Goal: Transaction & Acquisition: Purchase product/service

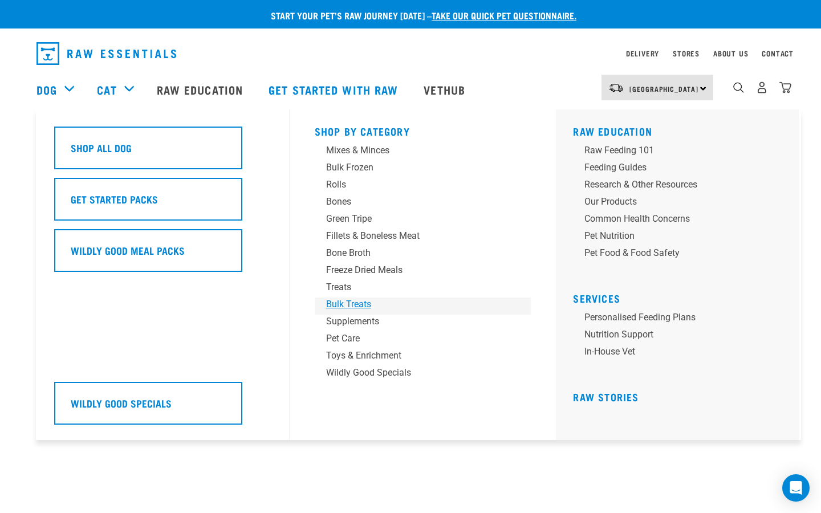
click at [353, 303] on div "Bulk Treats" at bounding box center [415, 305] width 178 height 14
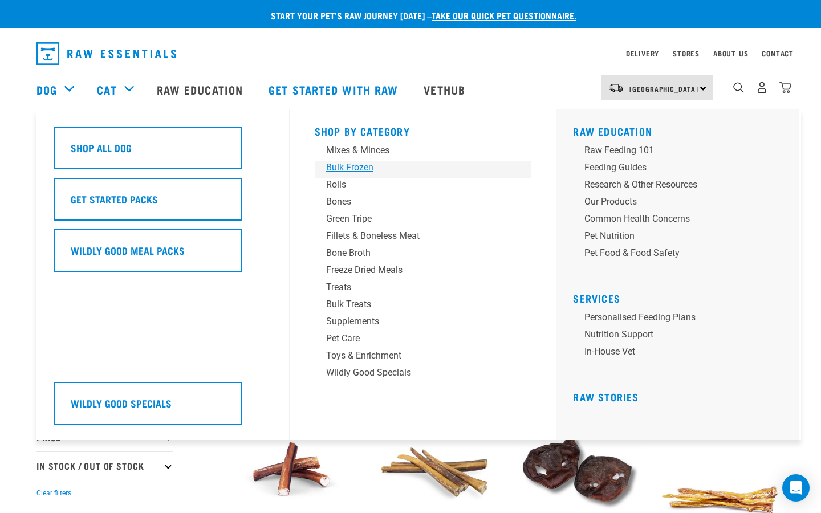
click at [340, 169] on div "Bulk Frozen" at bounding box center [415, 168] width 178 height 14
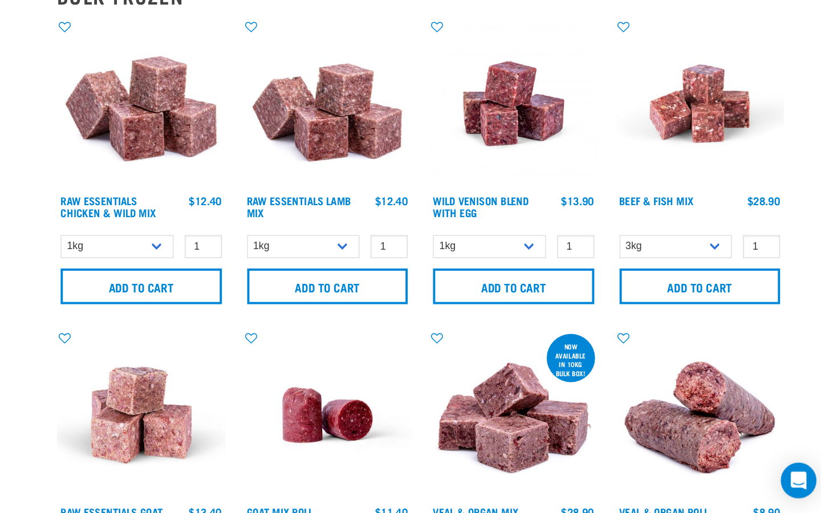
scroll to position [31, 0]
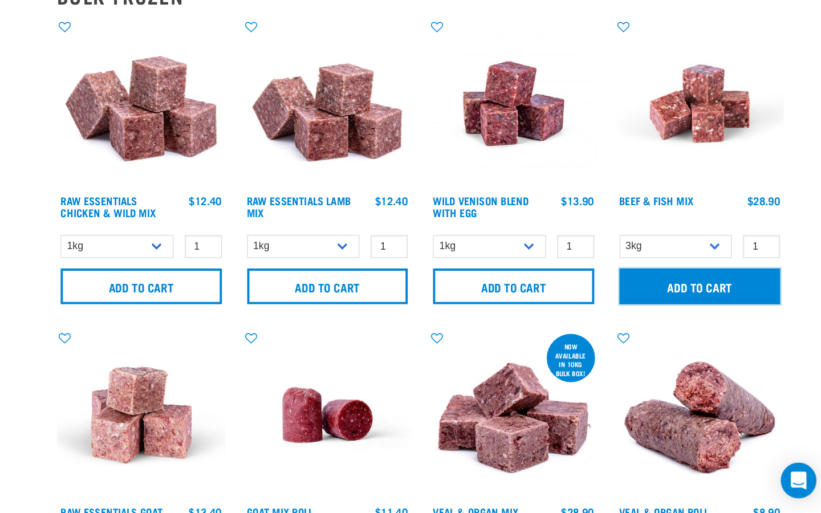
click at [729, 339] on input "Add to cart" at bounding box center [720, 339] width 124 height 27
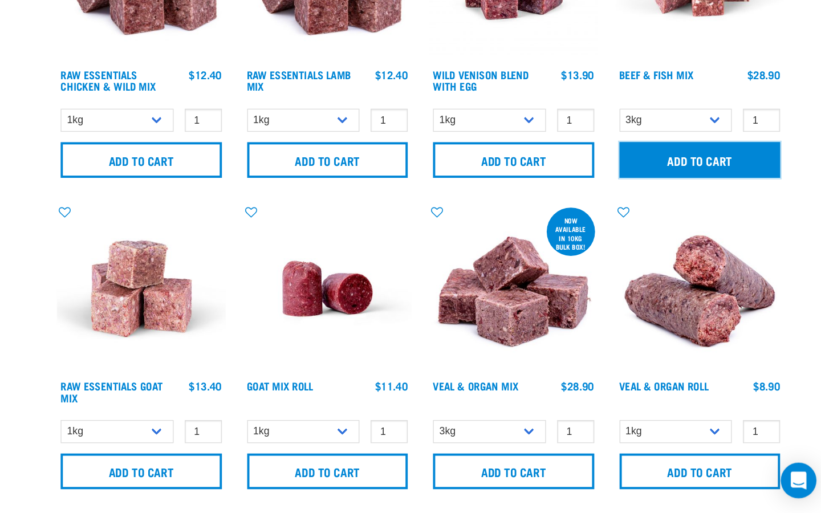
scroll to position [44, 0]
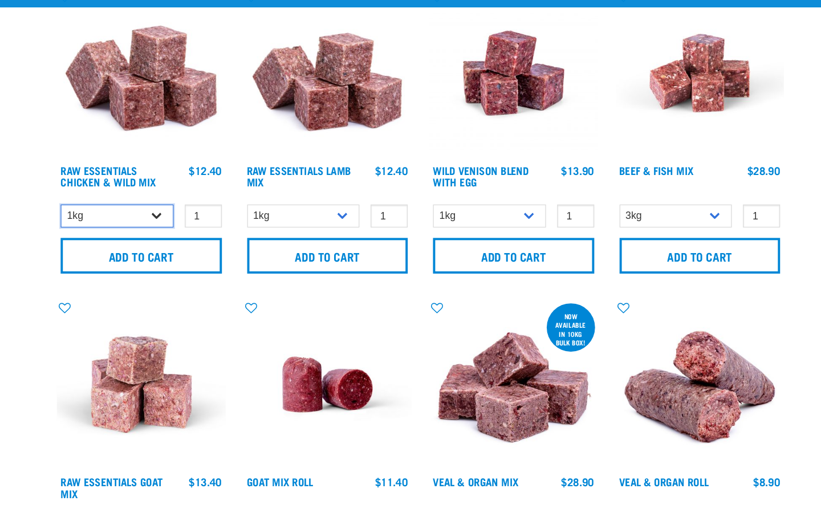
click at [302, 214] on select "1kg 3kg Bulk (20kg)" at bounding box center [273, 212] width 87 height 18
select select "709"
click at [230, 203] on select "1kg 3kg Bulk (20kg)" at bounding box center [273, 212] width 87 height 18
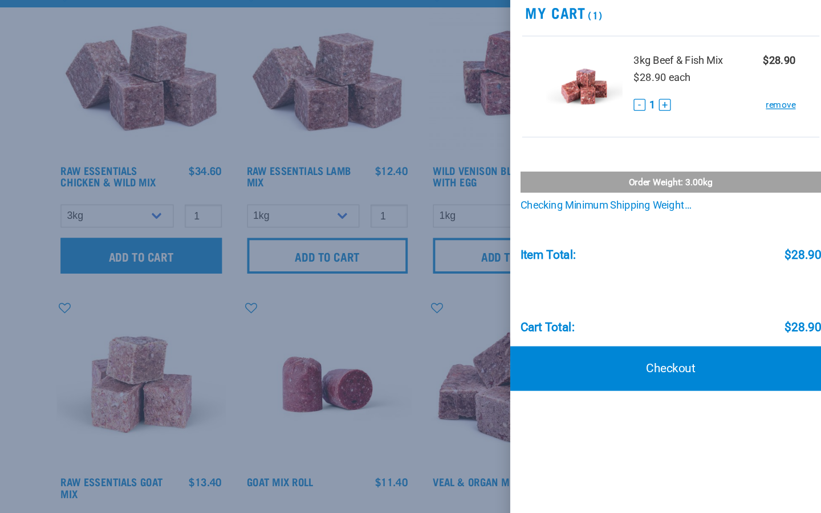
click at [291, 239] on div at bounding box center [410, 256] width 821 height 513
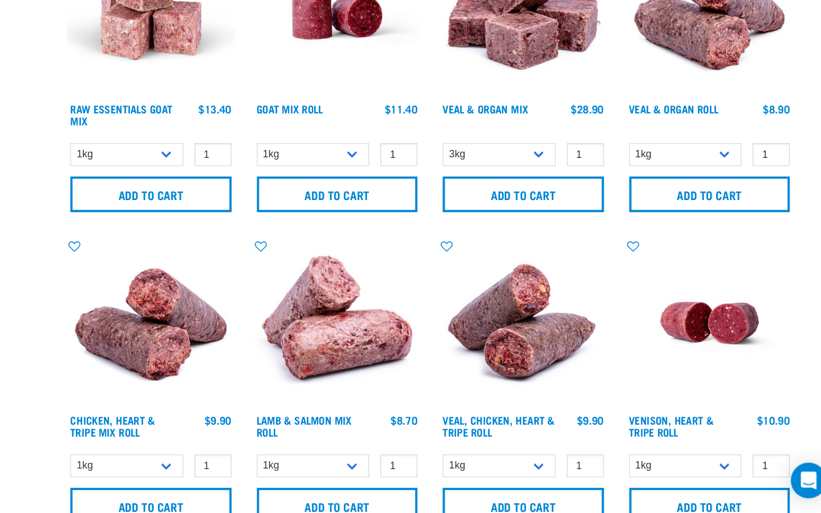
scroll to position [258, 0]
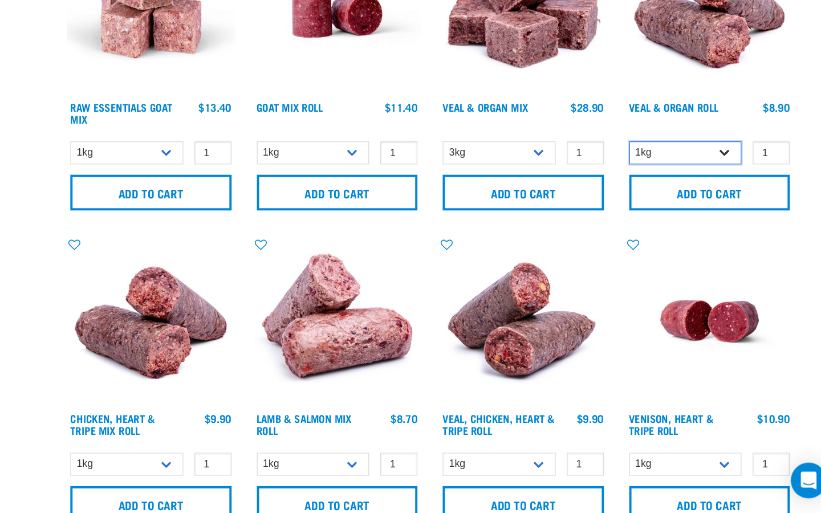
click at [733, 237] on select "1kg Bulk (10kg)" at bounding box center [701, 237] width 87 height 18
click at [658, 228] on select "1kg Bulk (10kg)" at bounding box center [701, 237] width 87 height 18
type input "2"
click at [772, 235] on input "2" at bounding box center [767, 237] width 29 height 18
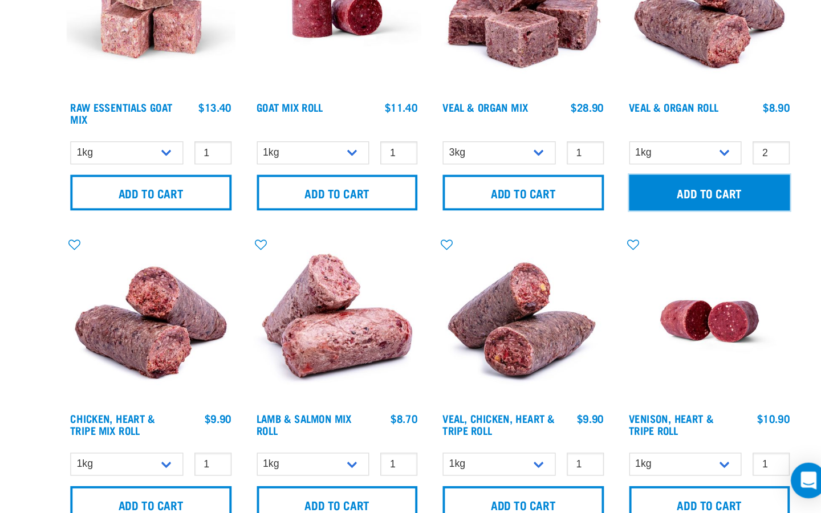
click at [750, 266] on input "Add to cart" at bounding box center [720, 267] width 124 height 27
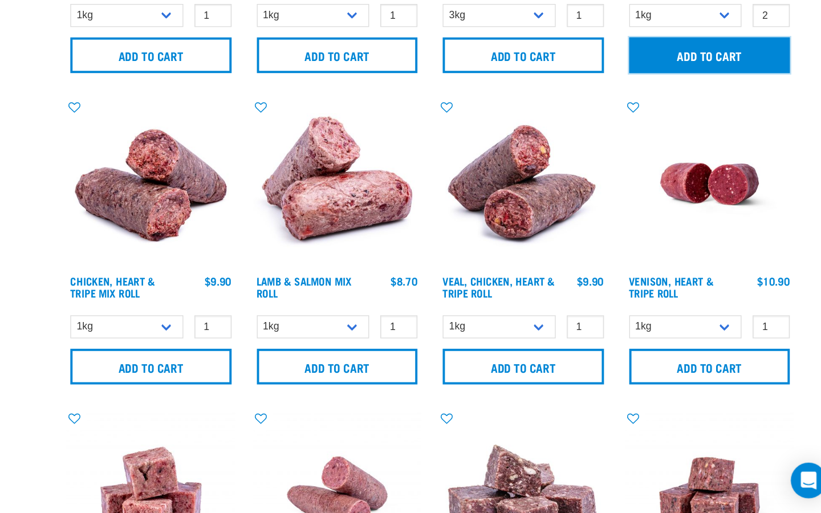
scroll to position [366, 0]
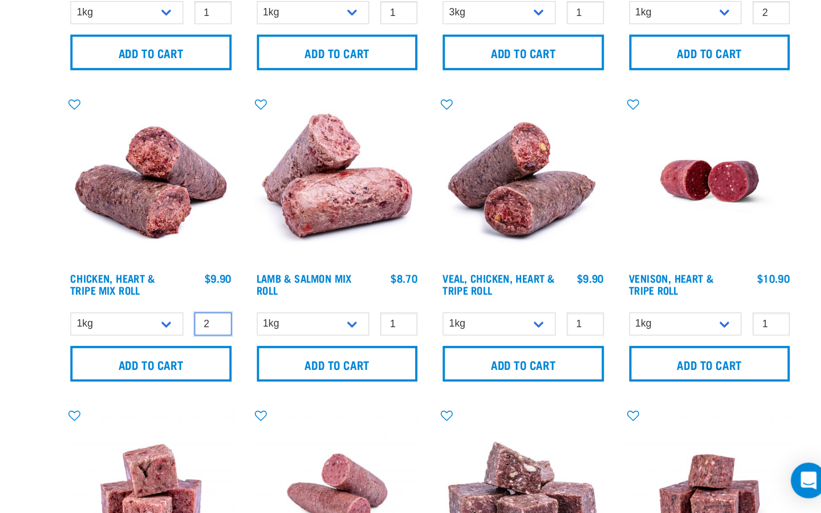
type input "2"
click at [339, 363] on input "2" at bounding box center [339, 368] width 29 height 18
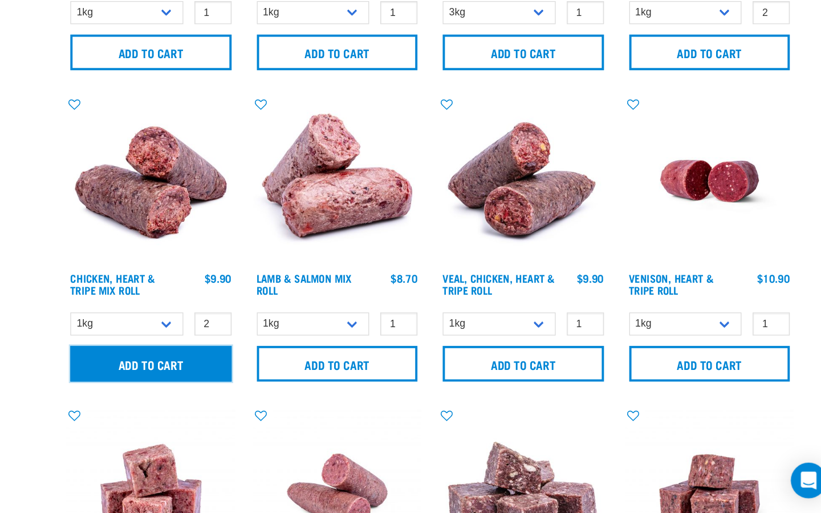
click at [320, 398] on input "Add to cart" at bounding box center [292, 398] width 124 height 27
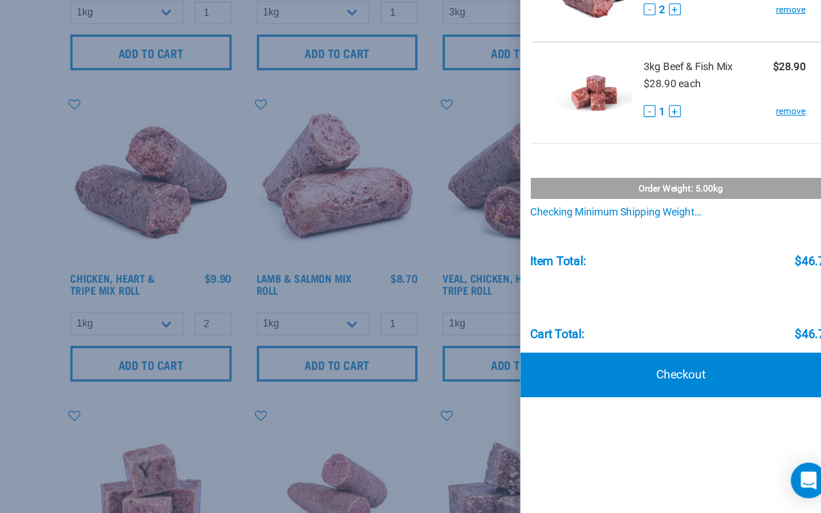
click at [213, 291] on div at bounding box center [410, 256] width 821 height 513
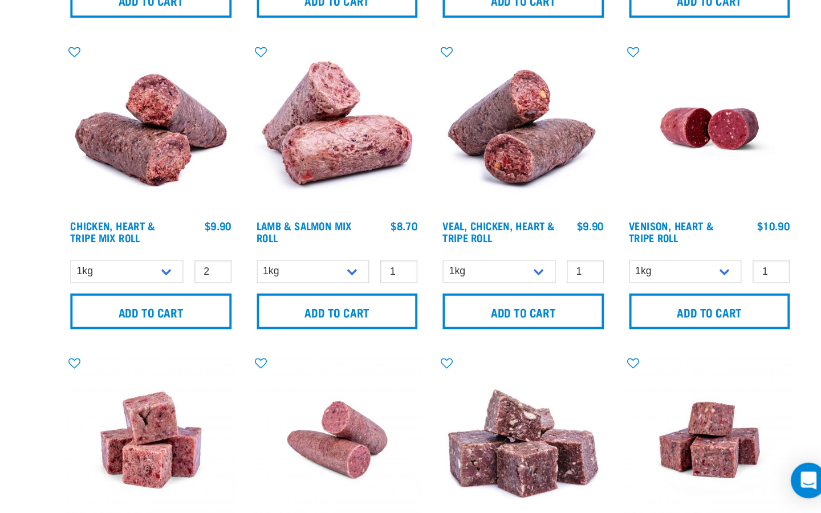
scroll to position [408, 0]
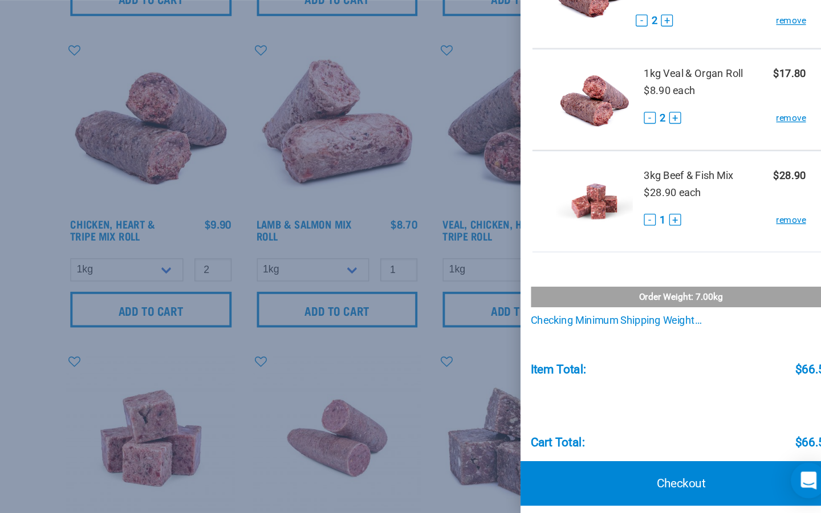
click at [193, 254] on div at bounding box center [410, 256] width 821 height 513
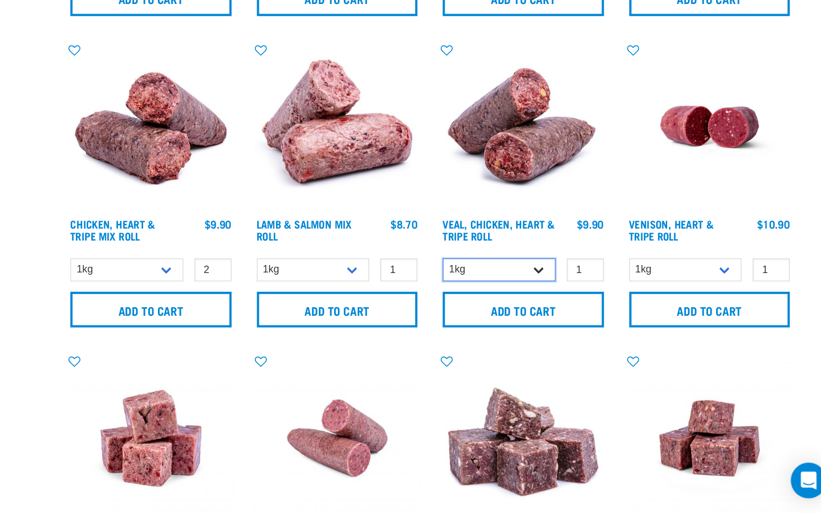
click at [588, 324] on select "1kg Bulk (10kg)" at bounding box center [558, 327] width 87 height 18
type input "2"
click at [626, 323] on input "2" at bounding box center [625, 327] width 29 height 18
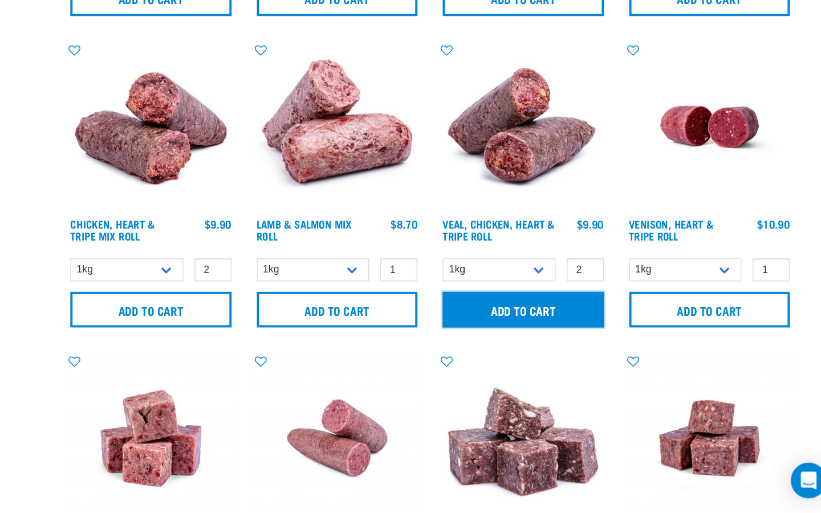
click at [612, 351] on input "Add to cart" at bounding box center [577, 356] width 124 height 27
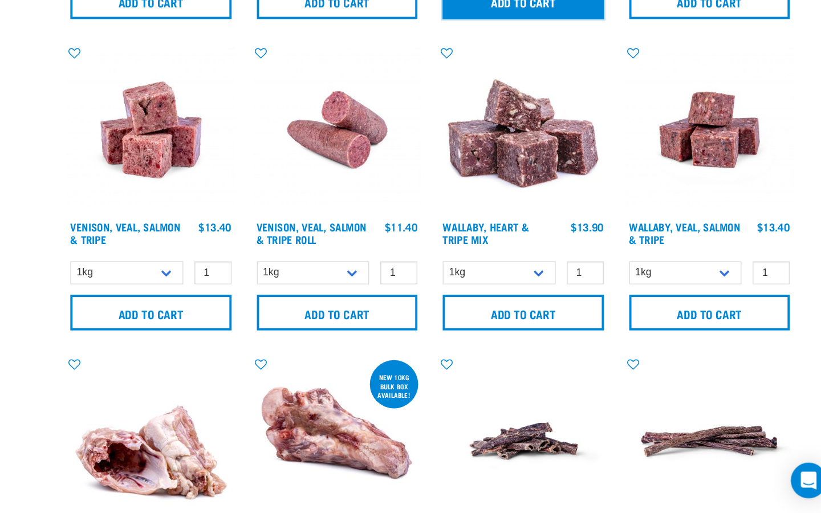
scroll to position [646, 0]
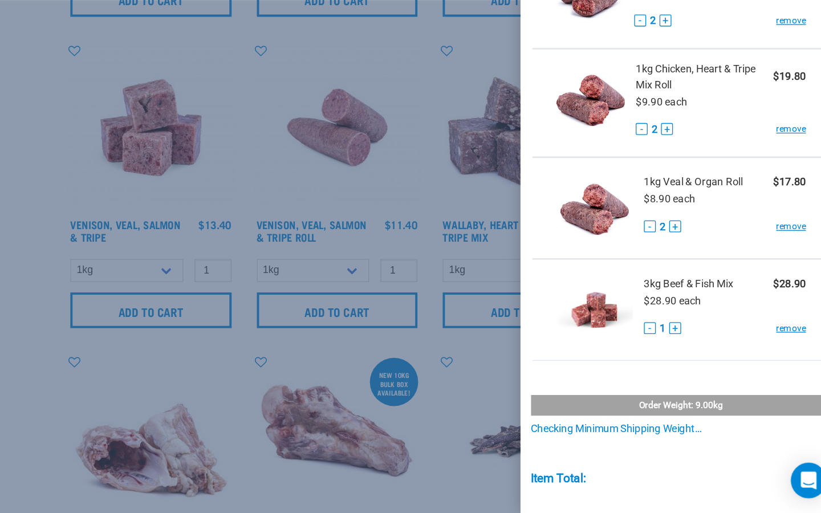
click at [197, 297] on div at bounding box center [410, 256] width 821 height 513
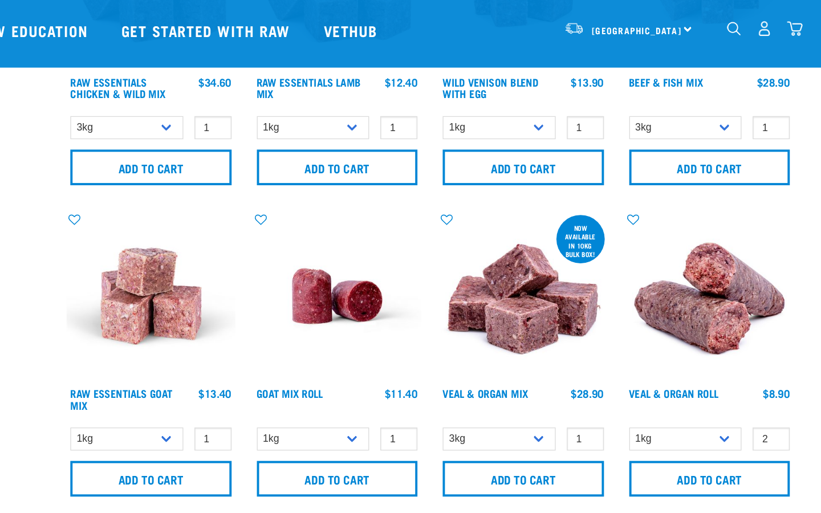
scroll to position [0, 0]
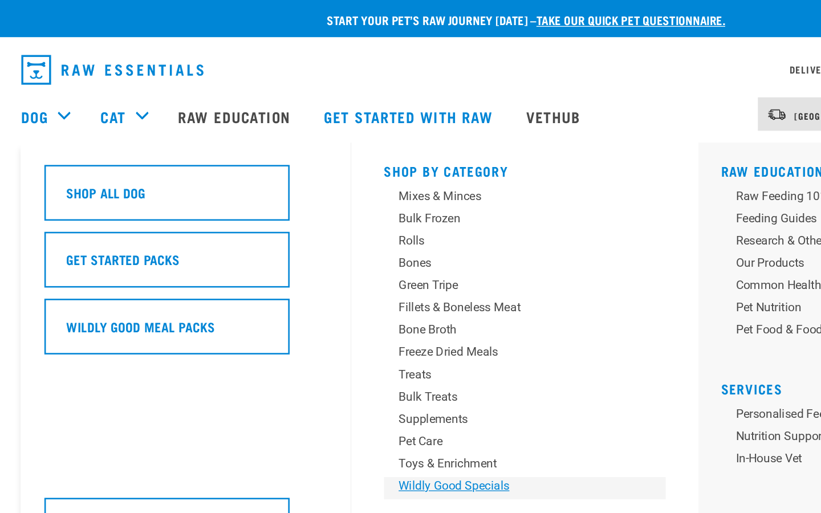
click at [358, 372] on div "Wildly Good Specials" at bounding box center [415, 373] width 178 height 14
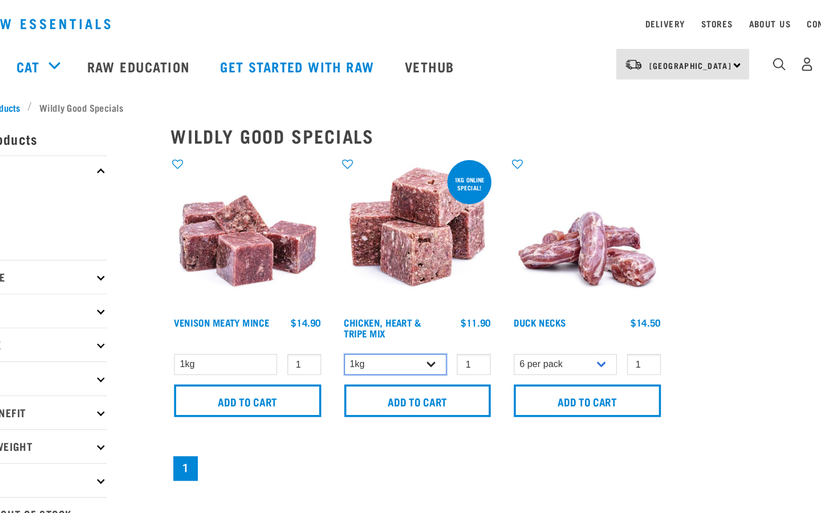
click at [443, 344] on select "1kg 3kg" at bounding box center [416, 340] width 87 height 18
click at [373, 331] on select "1kg 3kg" at bounding box center [416, 340] width 87 height 18
click at [448, 341] on select "1kg 3kg" at bounding box center [416, 340] width 87 height 18
click at [373, 331] on select "1kg 3kg" at bounding box center [416, 340] width 87 height 18
click at [445, 339] on select "1kg 3kg" at bounding box center [416, 340] width 87 height 18
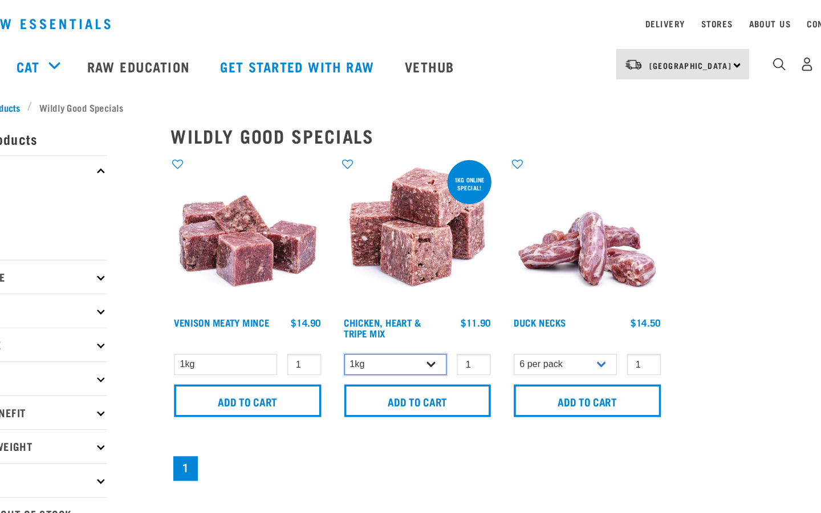
select select "368"
click at [373, 331] on select "1kg 3kg" at bounding box center [416, 340] width 87 height 18
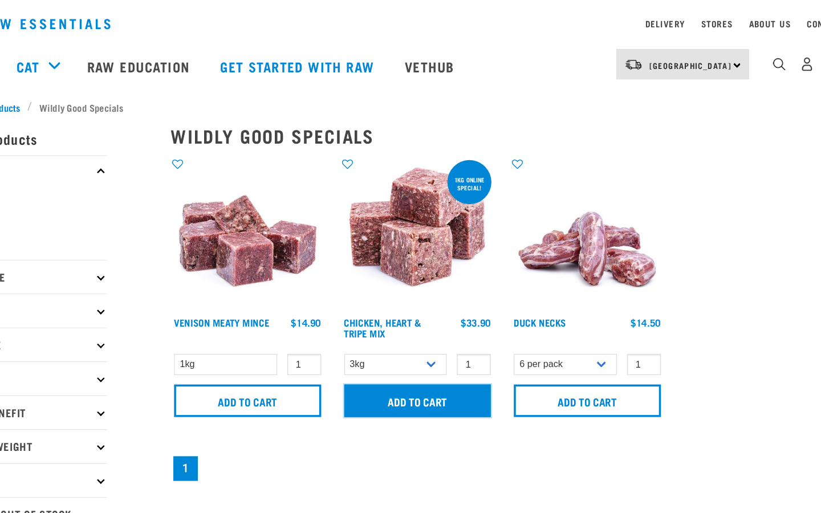
click at [443, 366] on input "Add to cart" at bounding box center [435, 370] width 124 height 27
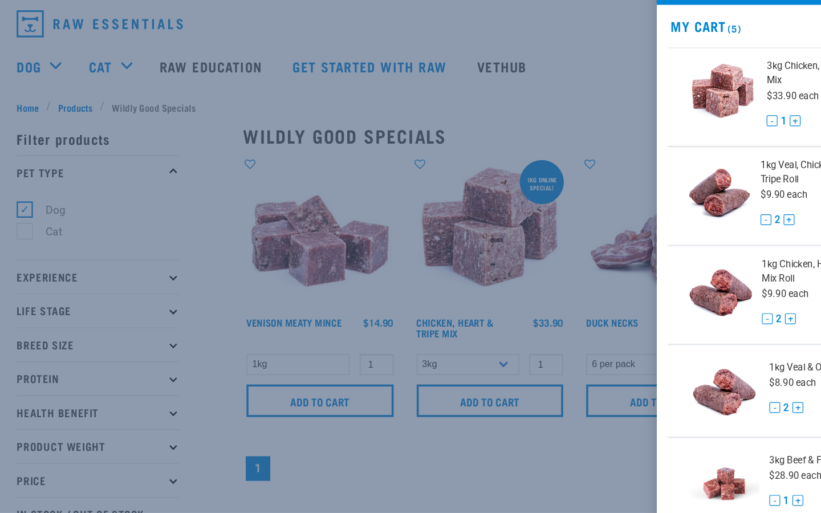
click at [66, 97] on div at bounding box center [410, 256] width 821 height 513
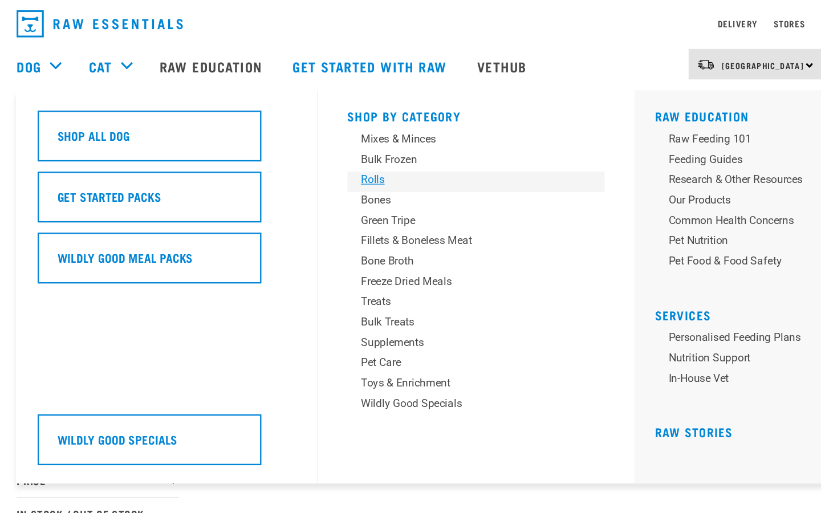
click at [333, 181] on div "Rolls" at bounding box center [415, 185] width 178 height 14
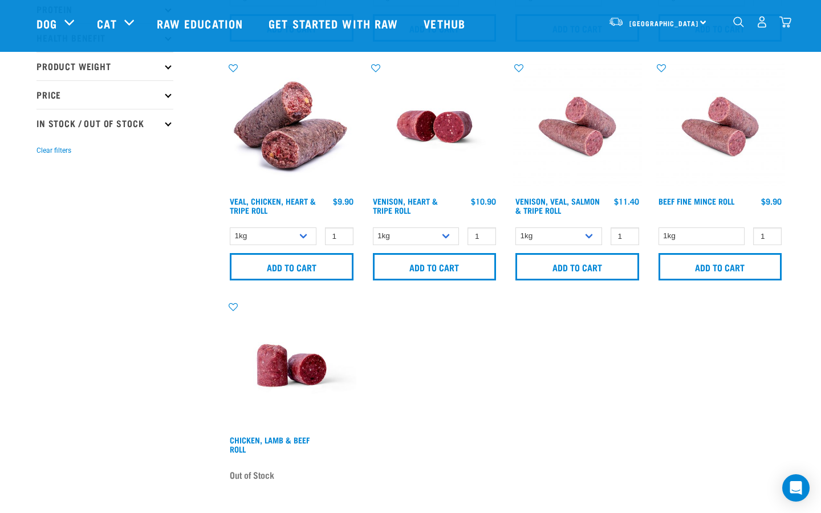
scroll to position [181, 0]
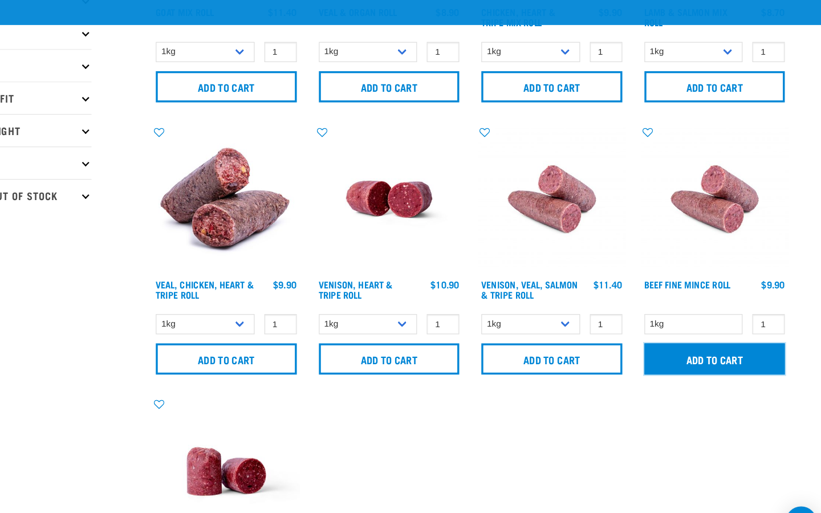
click at [737, 348] on input "Add to cart" at bounding box center [720, 344] width 124 height 27
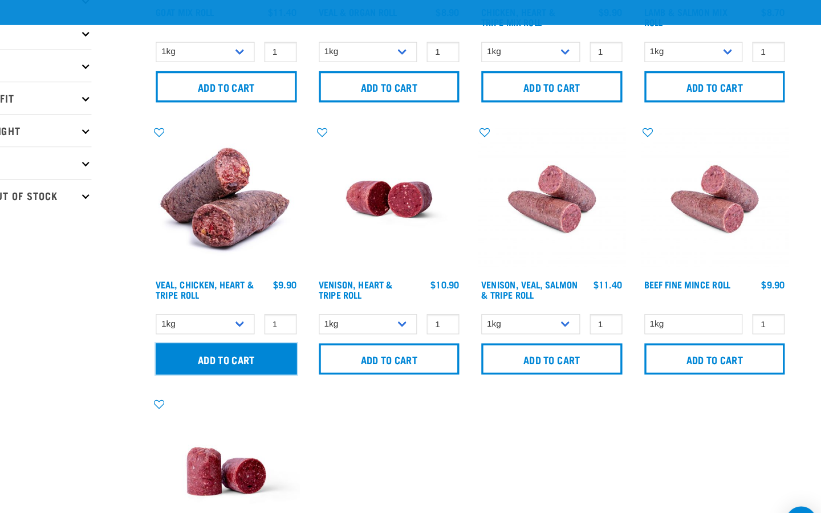
click at [303, 343] on input "Add to cart" at bounding box center [292, 344] width 124 height 27
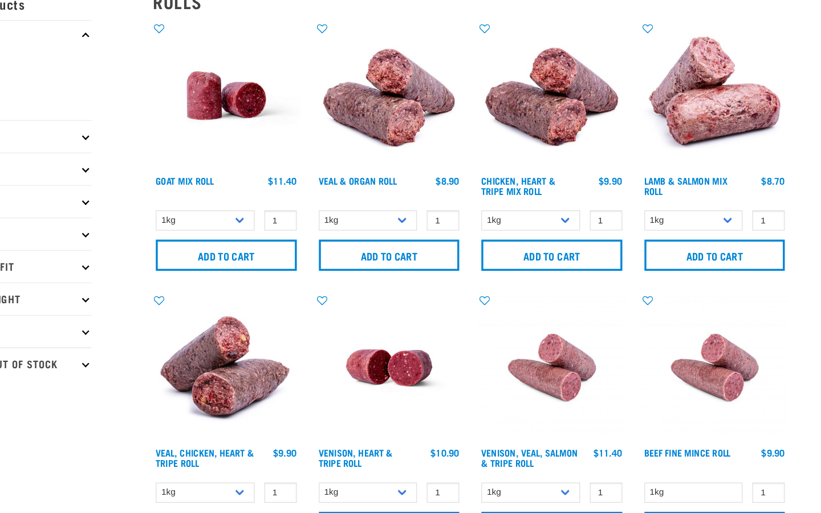
scroll to position [0, 0]
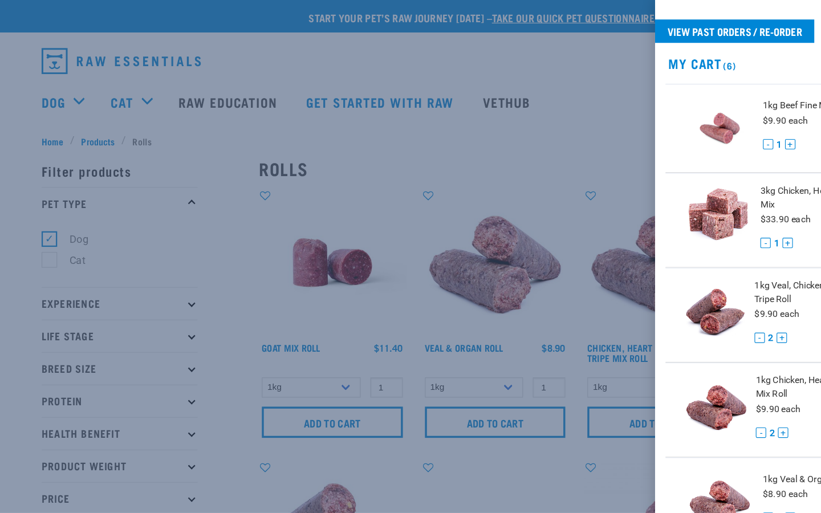
click at [66, 90] on div at bounding box center [410, 256] width 821 height 513
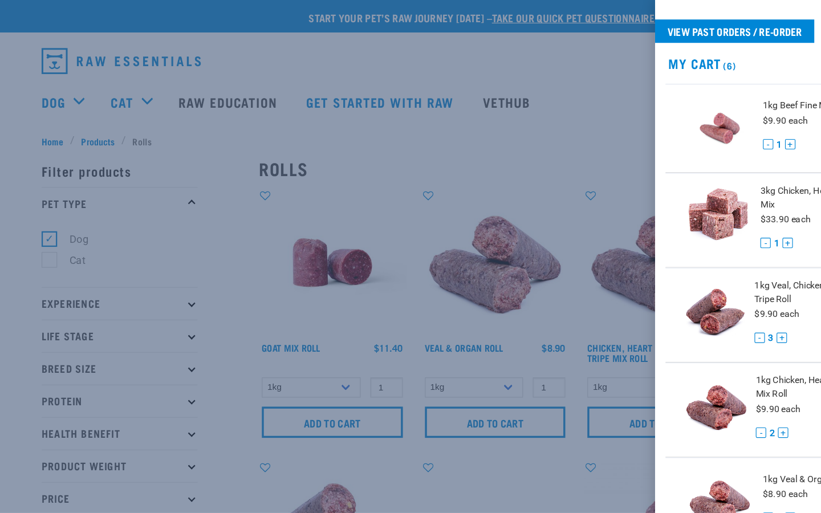
click at [343, 202] on div at bounding box center [410, 256] width 821 height 513
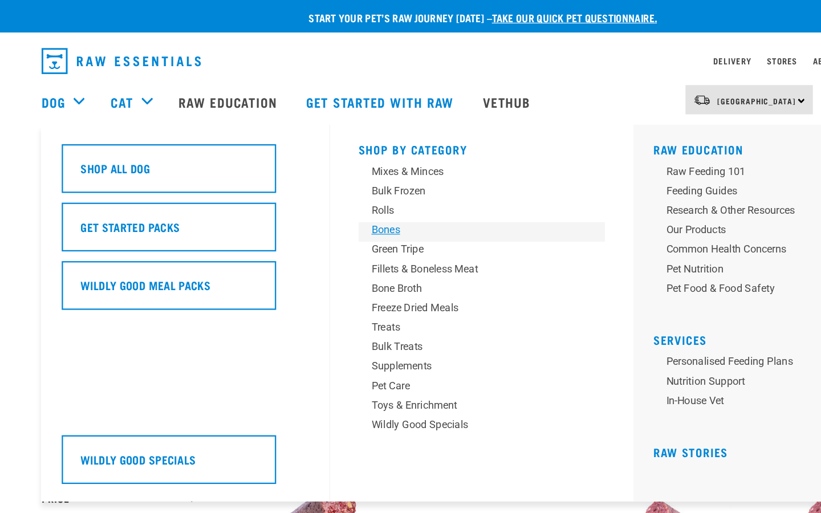
click at [334, 197] on div "Bones" at bounding box center [415, 202] width 178 height 14
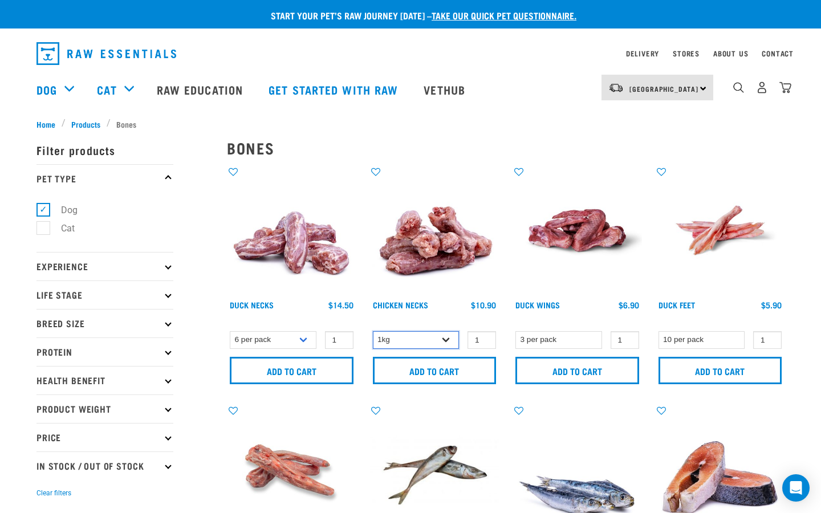
click at [444, 341] on select "1kg 2kg" at bounding box center [416, 340] width 87 height 18
select select "7342"
click at [373, 331] on select "1kg 2kg" at bounding box center [416, 340] width 87 height 18
type input "2"
click at [485, 336] on input "2" at bounding box center [481, 340] width 29 height 18
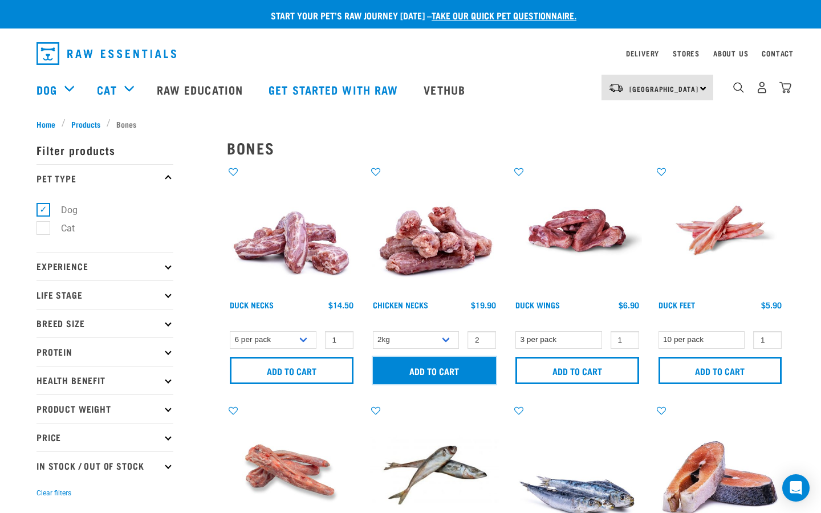
click at [464, 368] on input "Add to cart" at bounding box center [435, 370] width 124 height 27
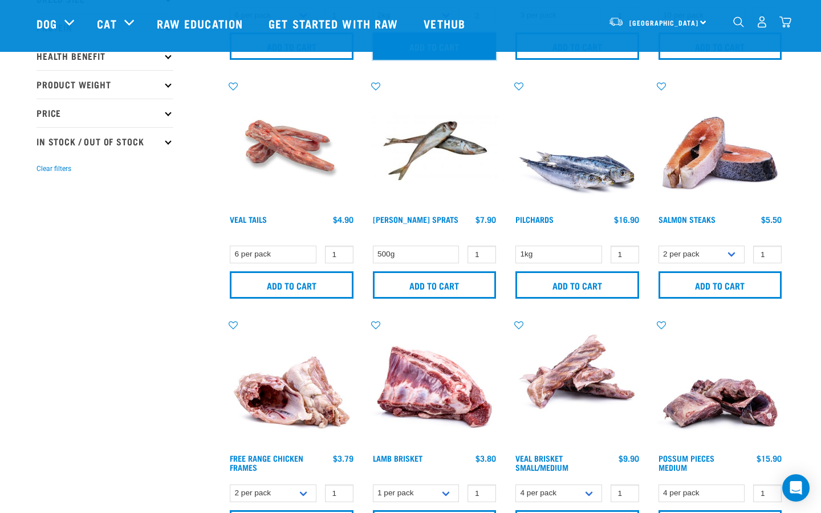
scroll to position [243, 0]
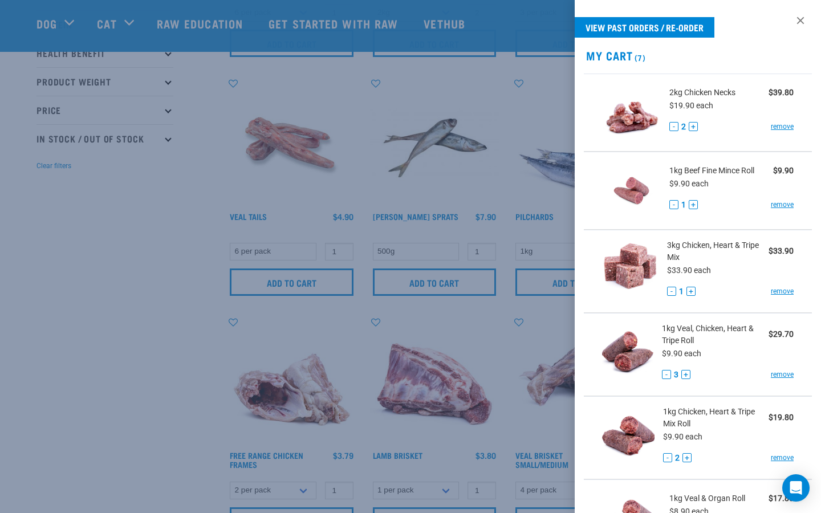
click at [149, 296] on div at bounding box center [410, 256] width 821 height 513
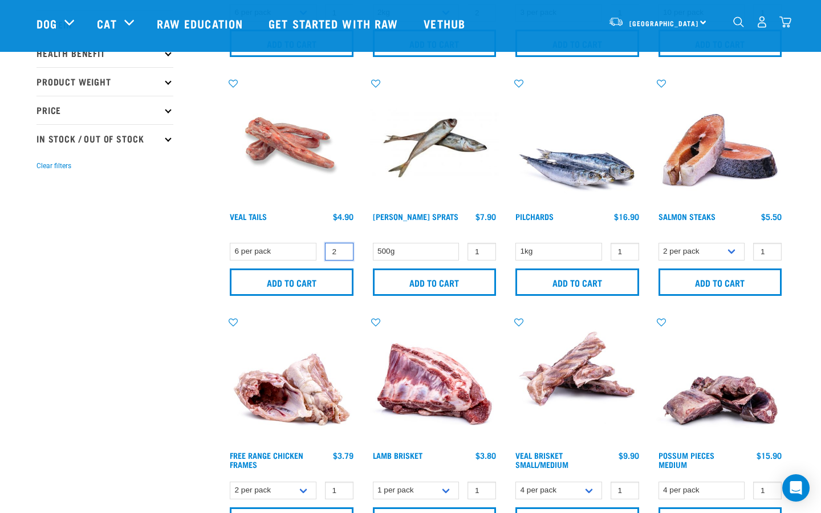
type input "2"
click at [342, 248] on input "2" at bounding box center [339, 252] width 29 height 18
click at [327, 283] on input "Add to cart" at bounding box center [292, 282] width 124 height 27
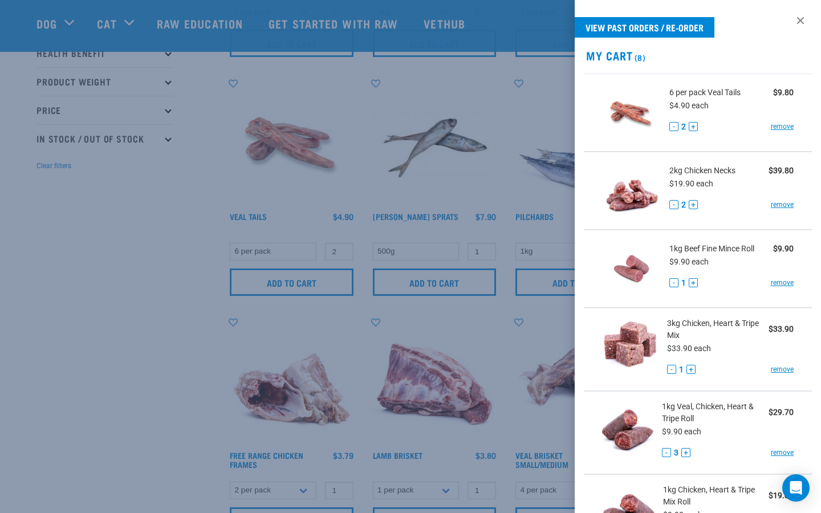
click at [176, 387] on div at bounding box center [410, 256] width 821 height 513
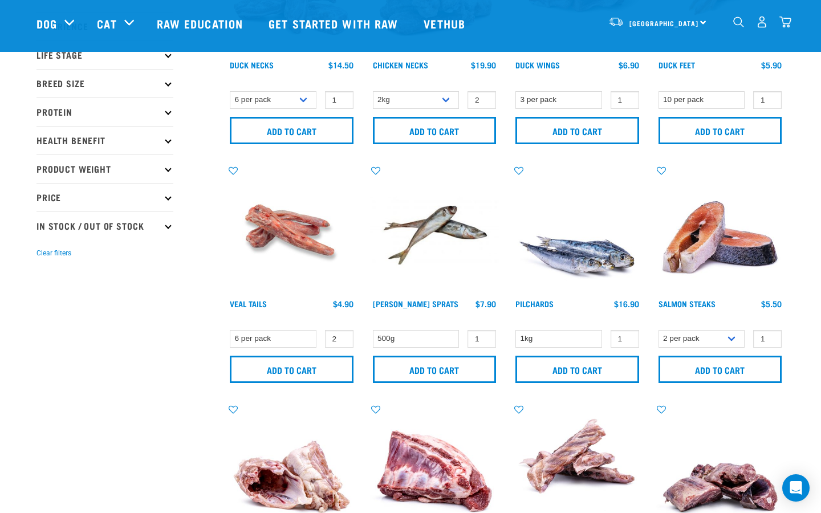
scroll to position [0, 0]
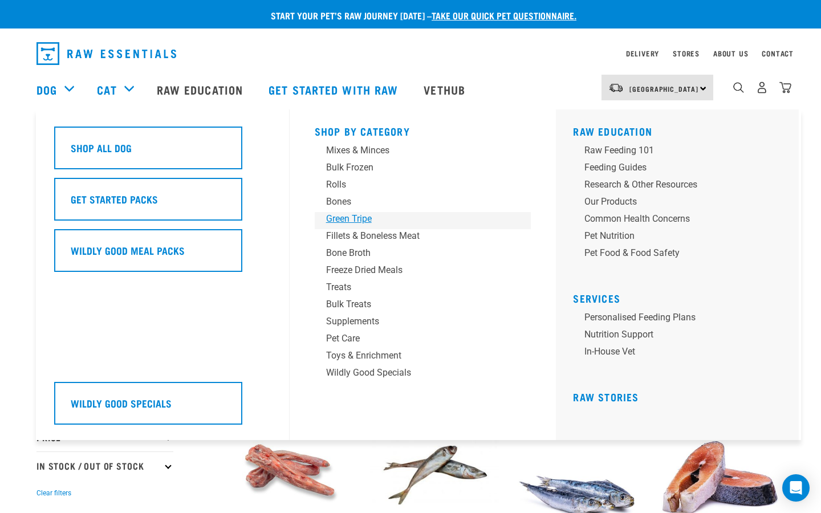
click at [335, 222] on div "Green Tripe" at bounding box center [415, 219] width 178 height 14
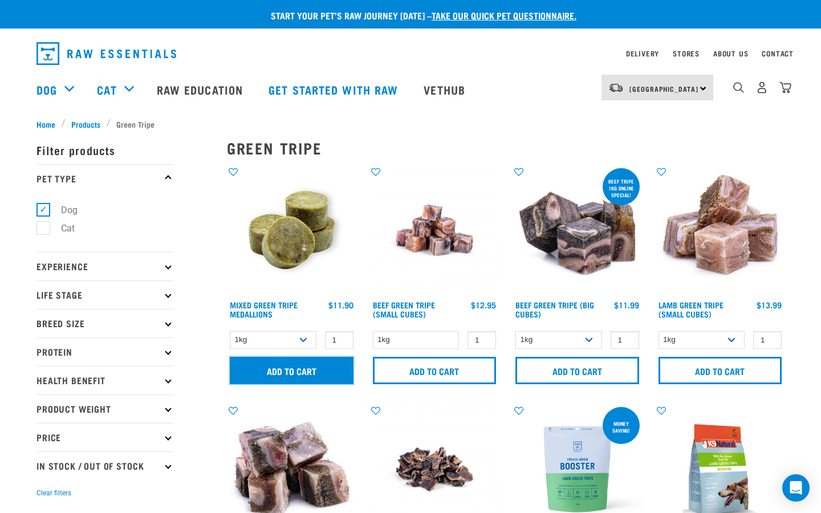
click at [317, 371] on input "Add to cart" at bounding box center [292, 370] width 124 height 27
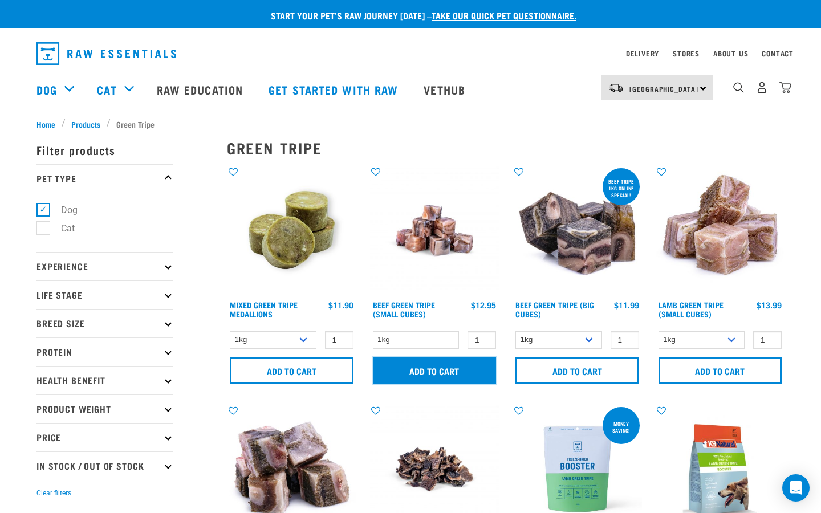
click at [472, 371] on input "Add to cart" at bounding box center [435, 370] width 124 height 27
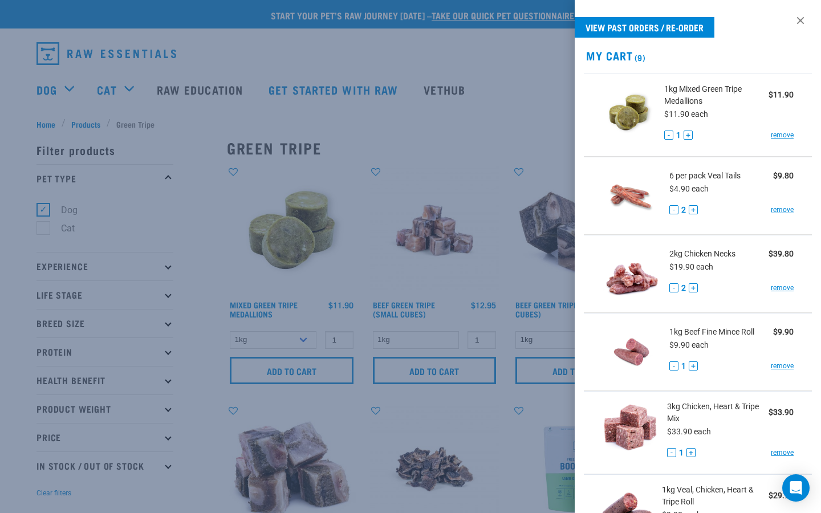
click at [215, 205] on div at bounding box center [410, 256] width 821 height 513
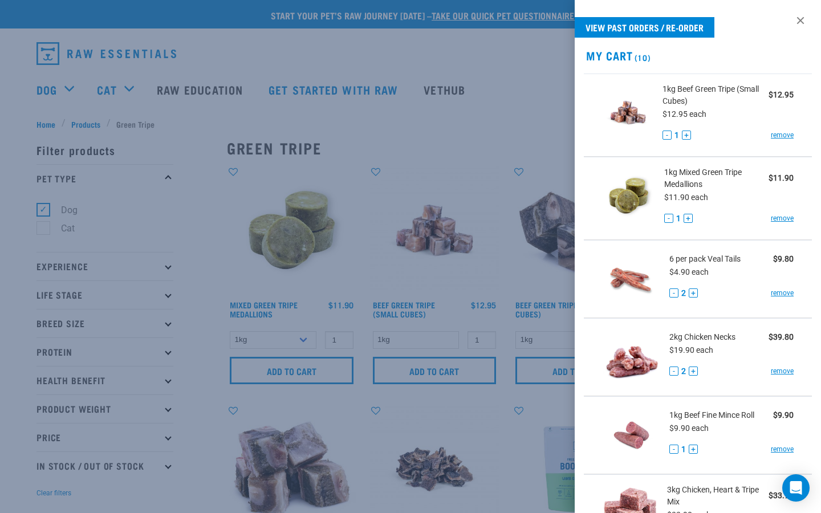
click at [192, 177] on div at bounding box center [410, 256] width 821 height 513
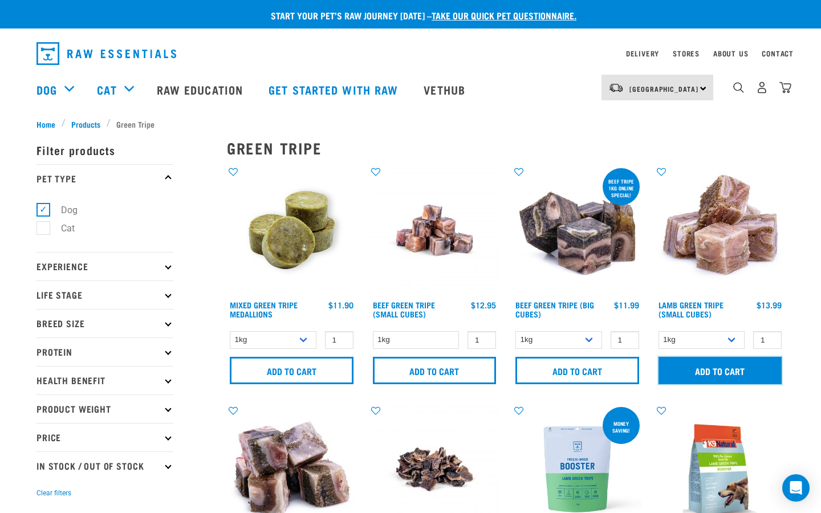
click at [719, 365] on input "Add to cart" at bounding box center [720, 370] width 124 height 27
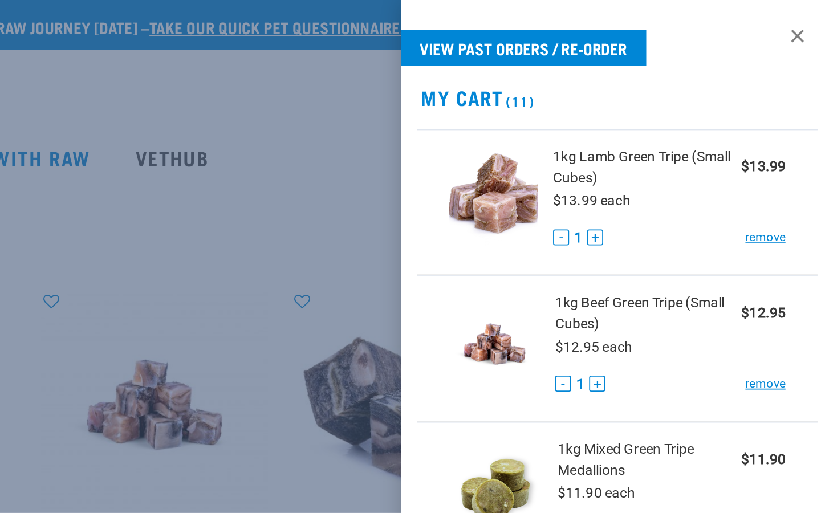
click at [550, 78] on div at bounding box center [410, 256] width 821 height 513
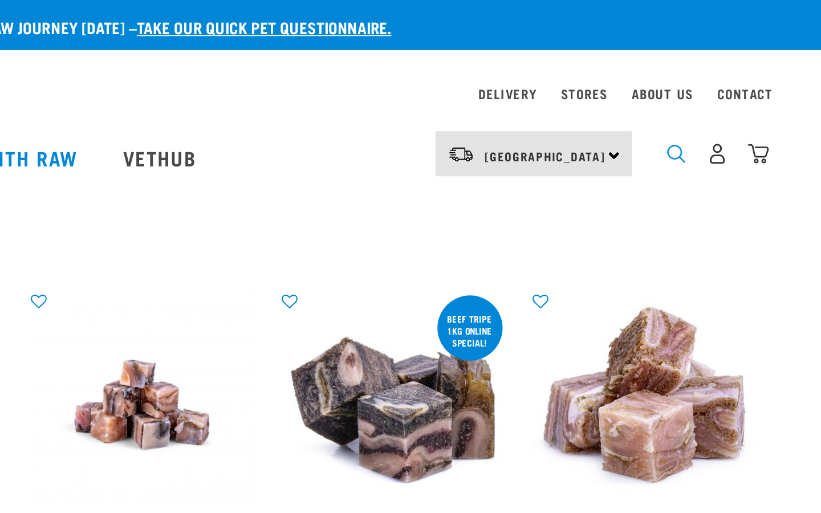
click at [741, 86] on img "dropdown navigation" at bounding box center [738, 87] width 11 height 11
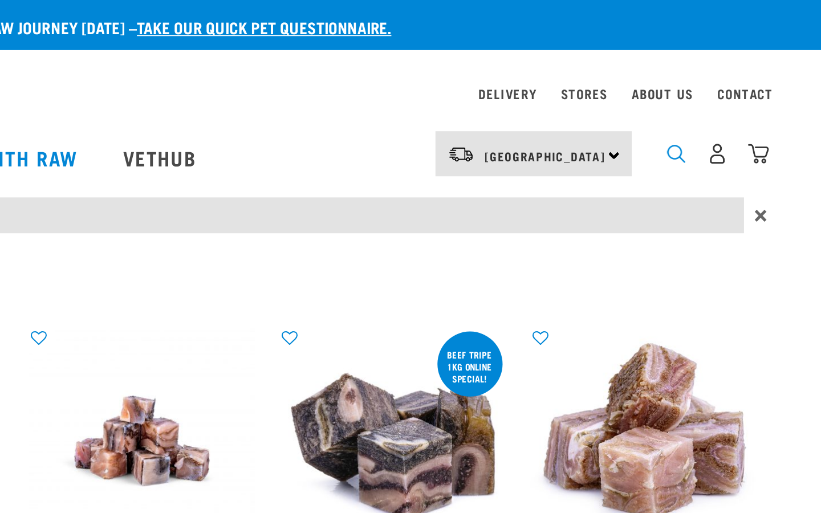
click at [739, 88] on img "dropdown navigation" at bounding box center [738, 87] width 11 height 11
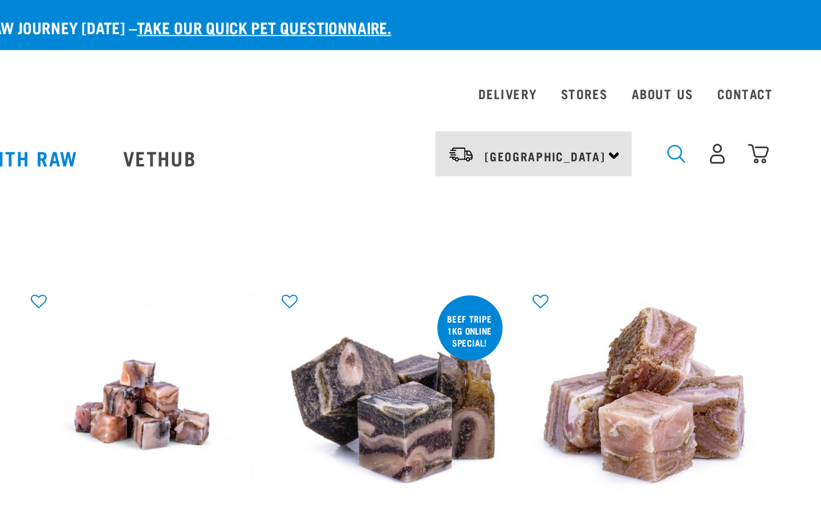
click at [737, 88] on img "dropdown navigation" at bounding box center [738, 87] width 11 height 11
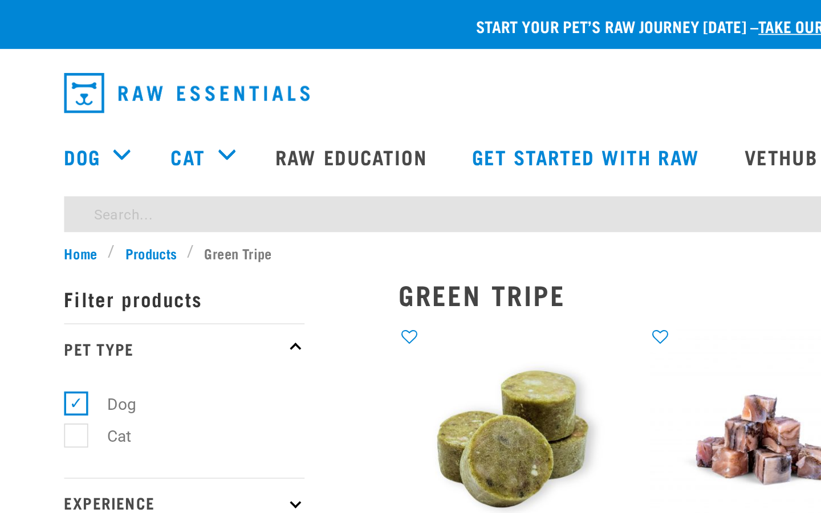
click at [203, 123] on input "search" at bounding box center [406, 122] width 741 height 21
type input "chicken and wild mix"
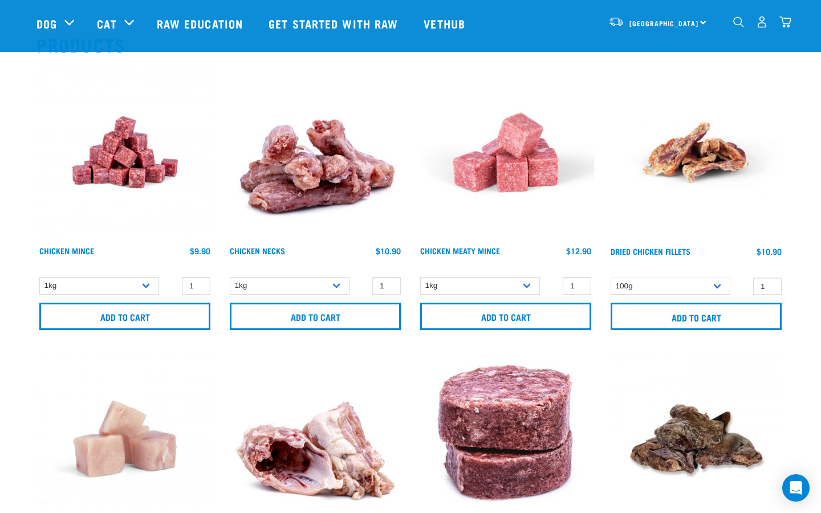
scroll to position [112, 0]
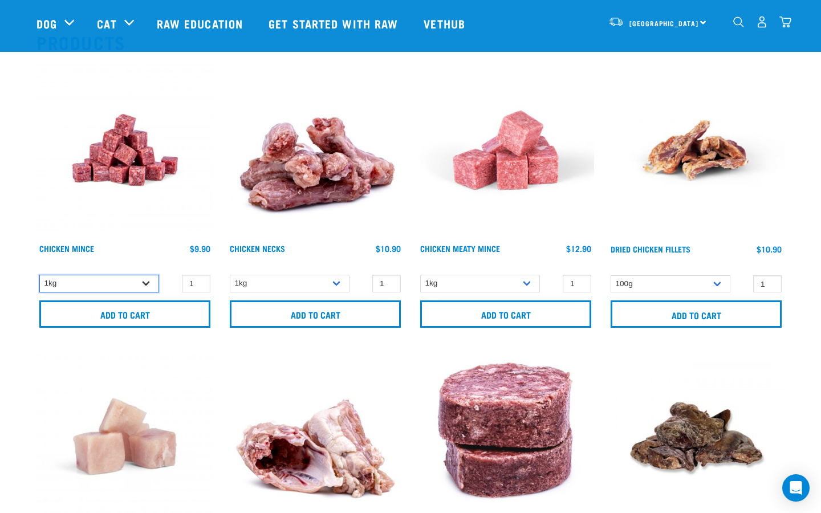
click at [147, 283] on select "1kg" at bounding box center [99, 284] width 120 height 18
click at [39, 275] on select "1kg" at bounding box center [99, 284] width 120 height 18
type input "2"
click at [198, 281] on input "2" at bounding box center [196, 284] width 29 height 18
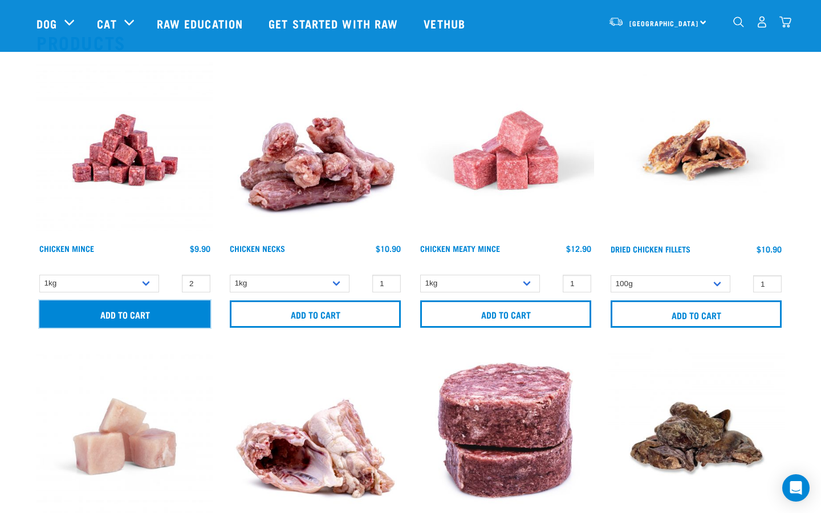
click at [180, 318] on input "Add to cart" at bounding box center [124, 313] width 171 height 27
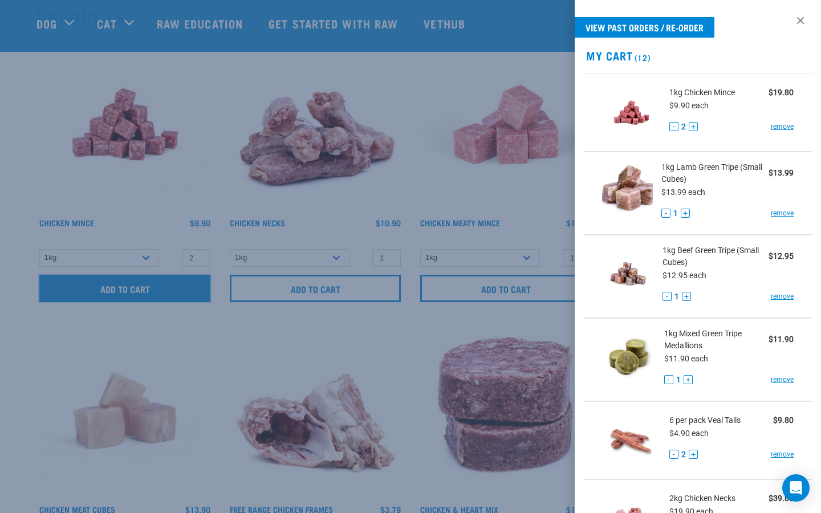
scroll to position [151, 0]
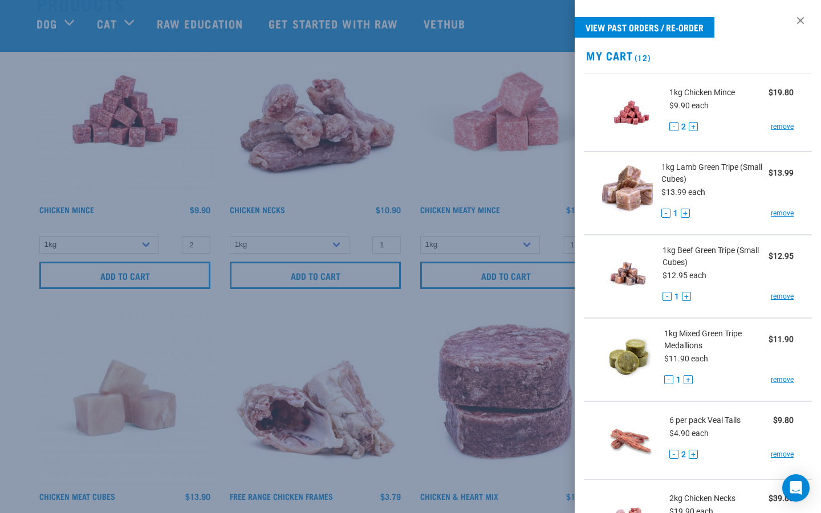
click at [33, 131] on div at bounding box center [410, 256] width 821 height 513
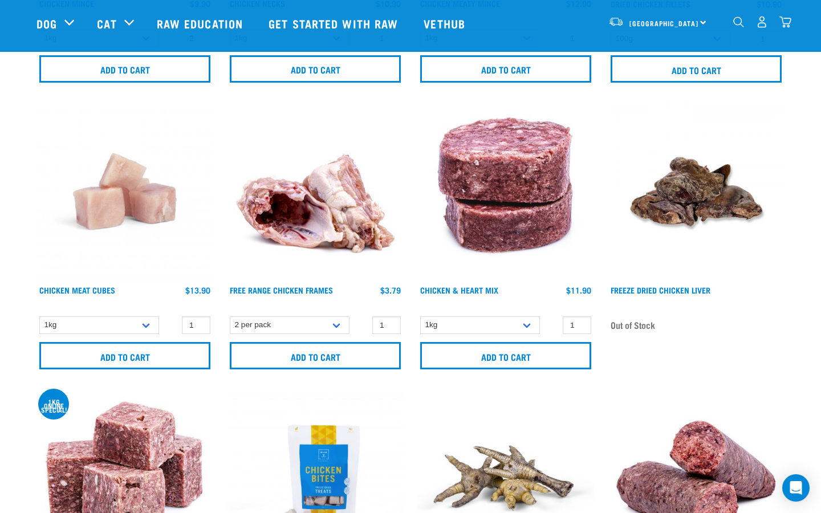
scroll to position [358, 0]
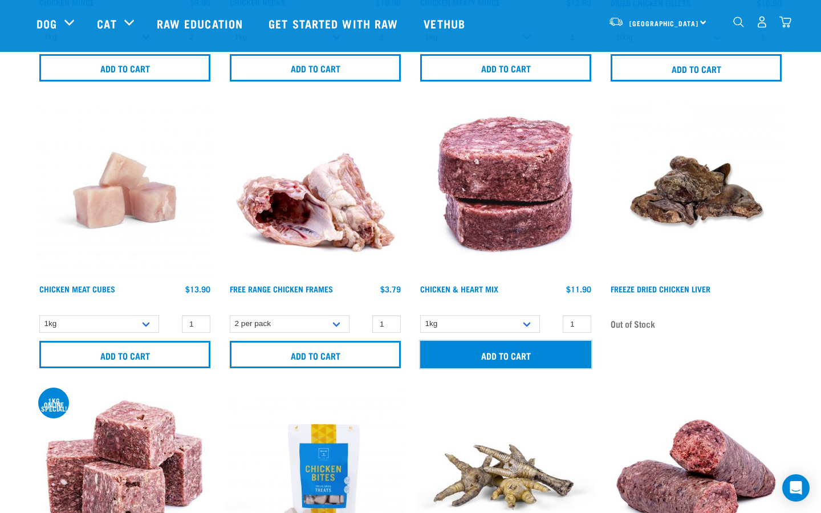
click at [495, 352] on input "Add to cart" at bounding box center [505, 354] width 171 height 27
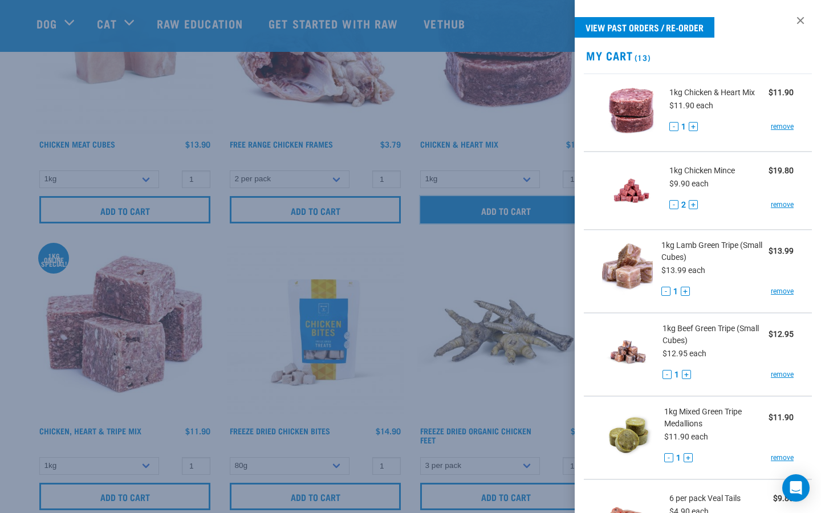
scroll to position [487, 0]
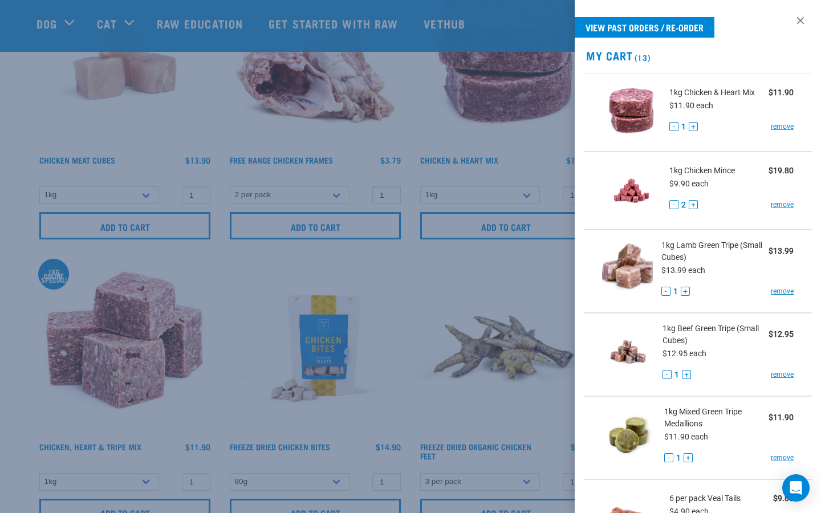
click at [21, 94] on div at bounding box center [410, 256] width 821 height 513
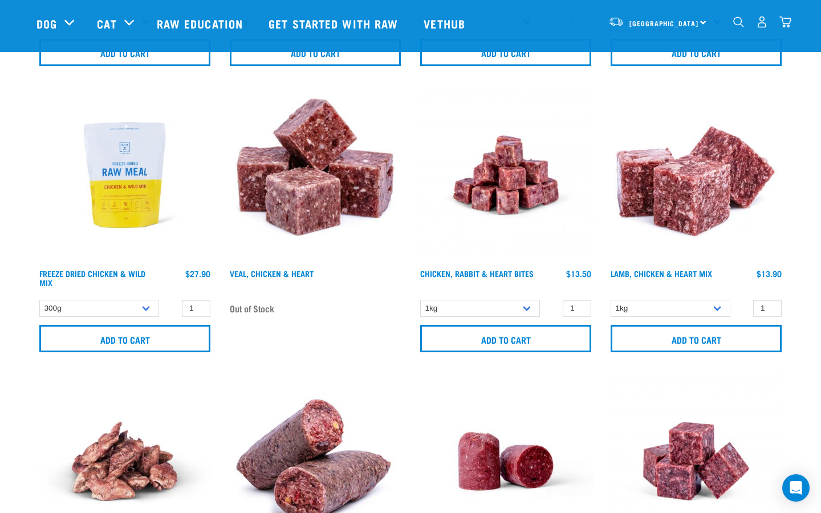
scroll to position [949, 0]
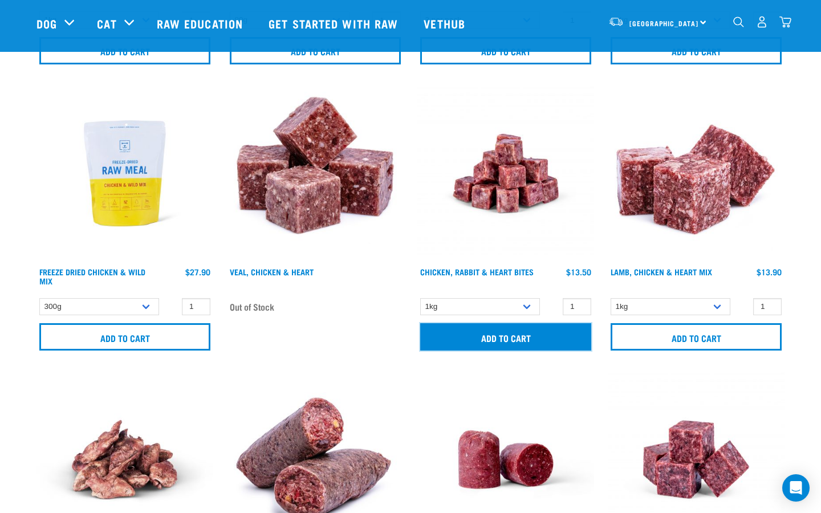
click at [501, 337] on input "Add to cart" at bounding box center [505, 336] width 171 height 27
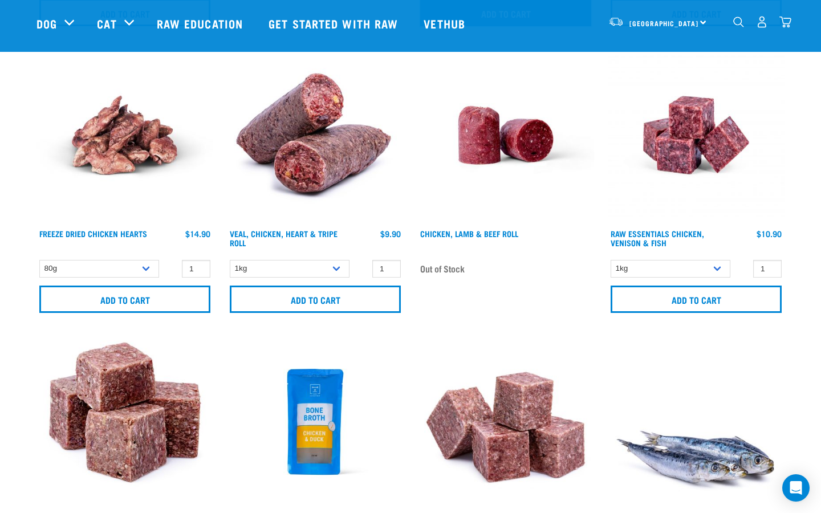
scroll to position [1276, 0]
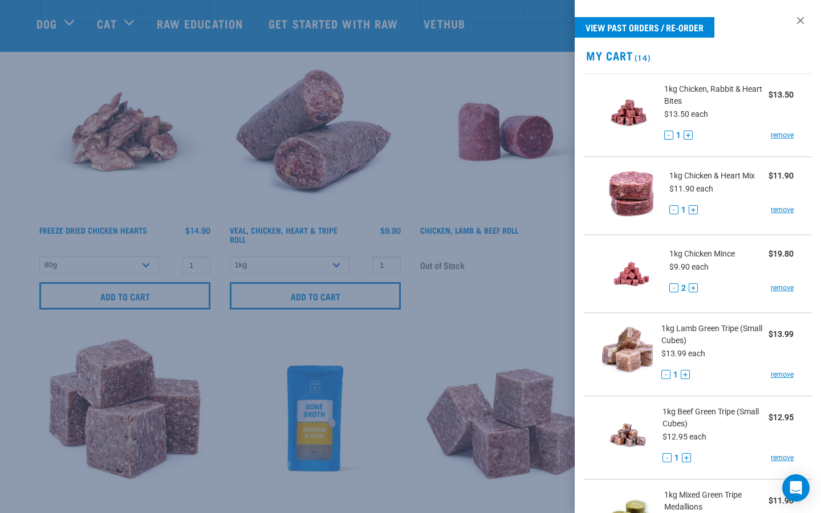
click at [35, 90] on div at bounding box center [410, 256] width 821 height 513
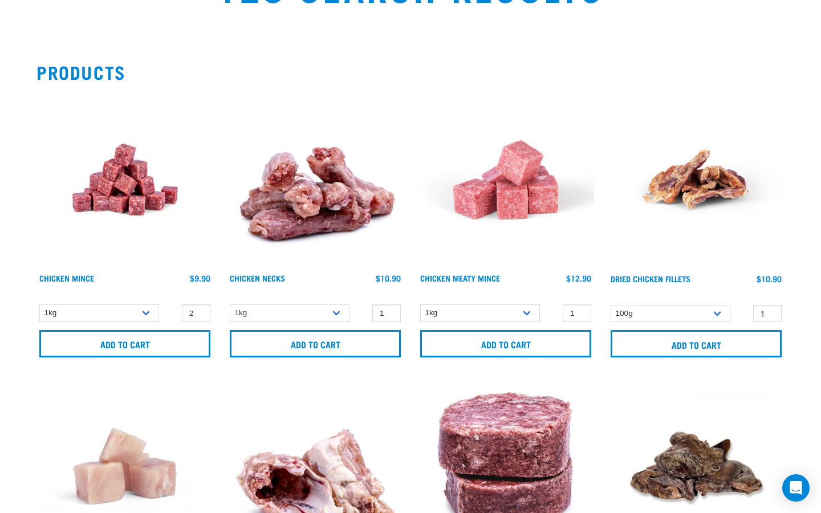
scroll to position [0, 0]
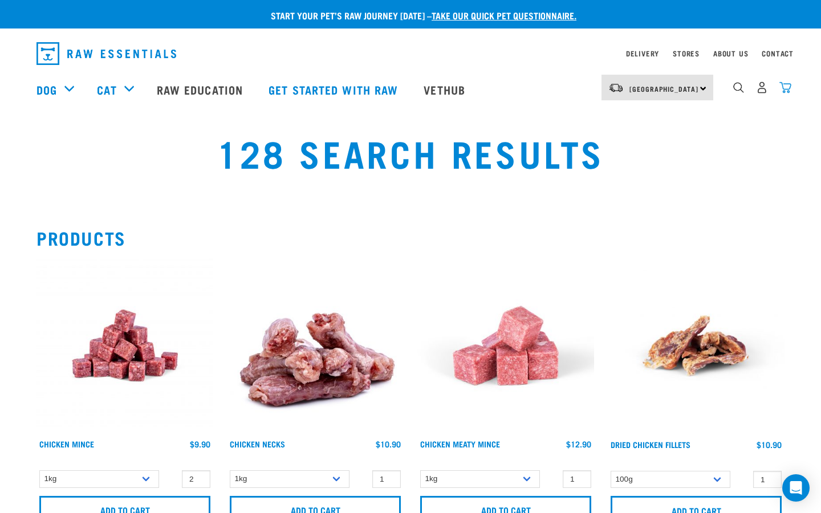
click at [786, 90] on img "dropdown navigation" at bounding box center [785, 88] width 12 height 12
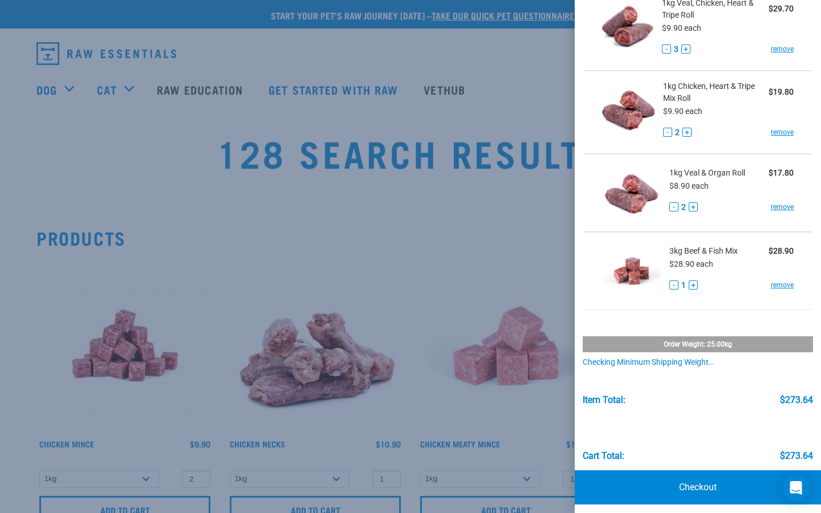
scroll to position [898, 0]
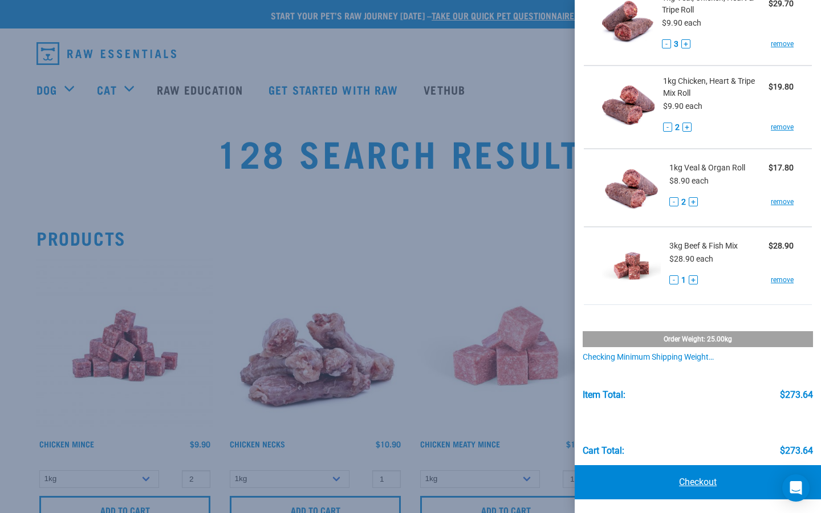
click at [703, 484] on link "Checkout" at bounding box center [698, 482] width 246 height 34
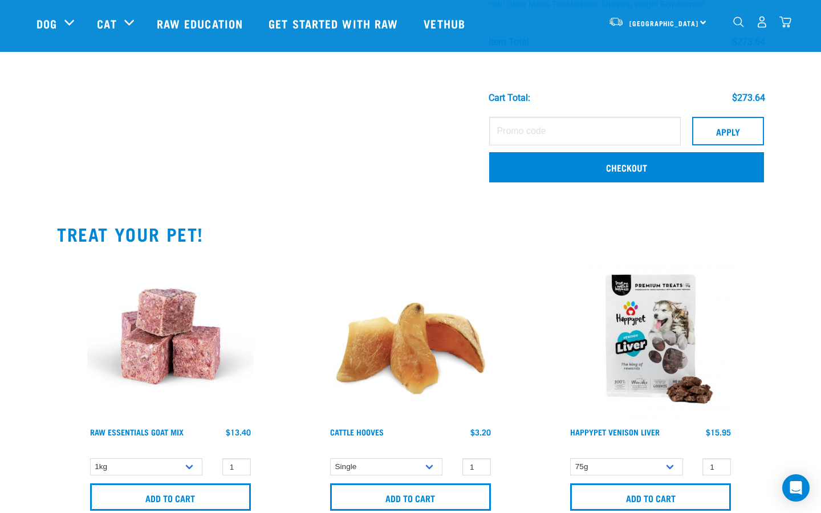
scroll to position [984, 0]
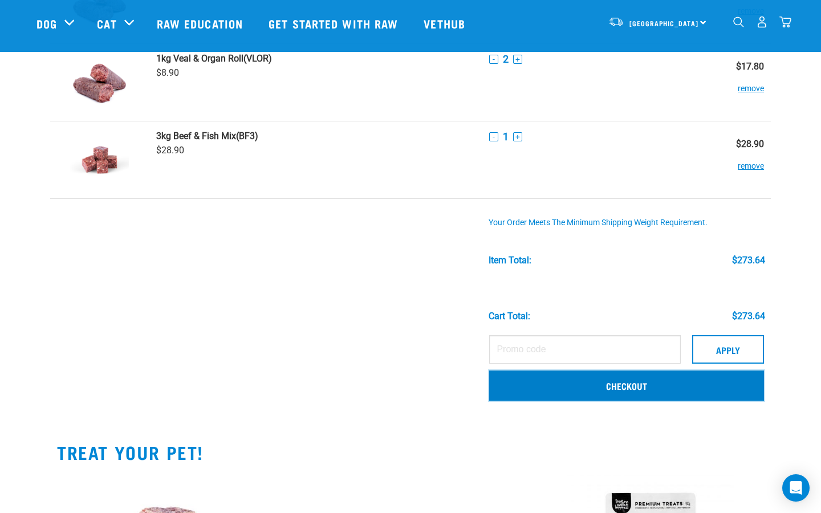
click at [619, 387] on link "Checkout" at bounding box center [626, 386] width 275 height 30
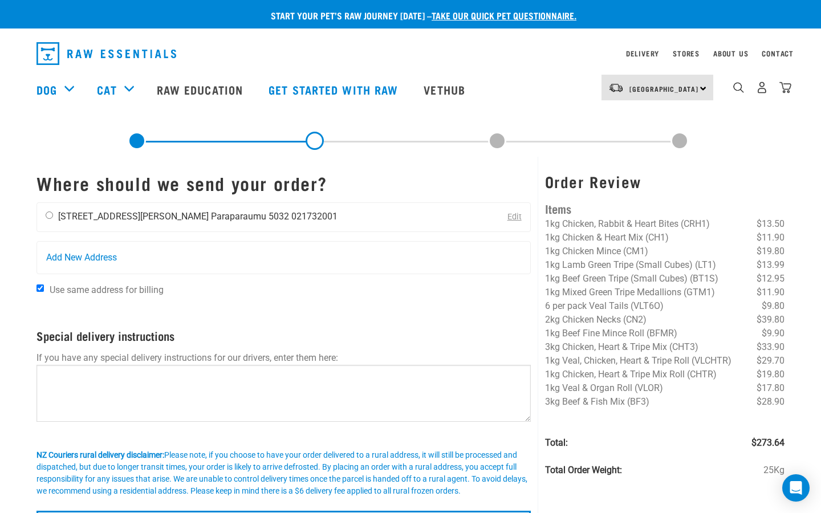
click at [48, 214] on input "radio" at bounding box center [49, 215] width 7 height 7
radio input "true"
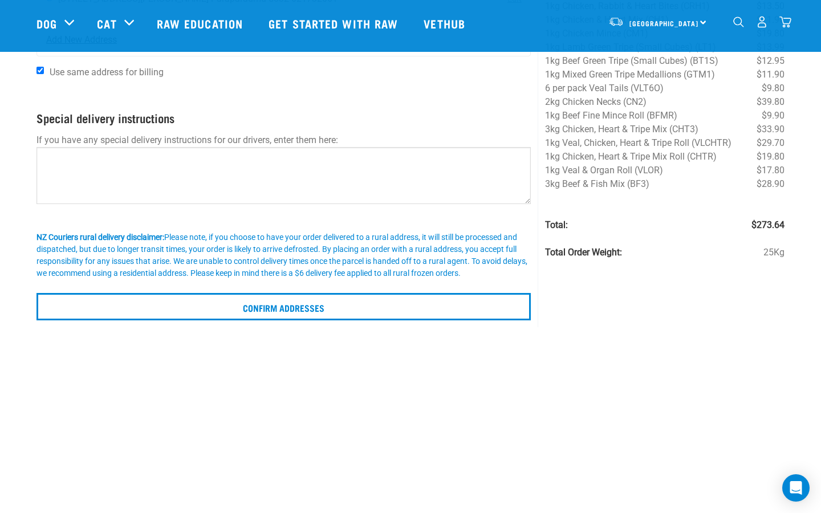
scroll to position [144, 0]
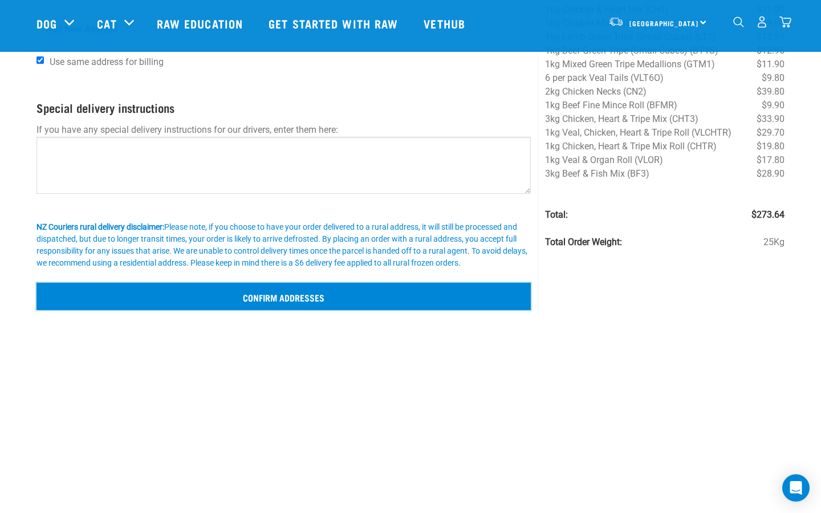
click at [225, 303] on input "Confirm addresses" at bounding box center [283, 296] width 494 height 27
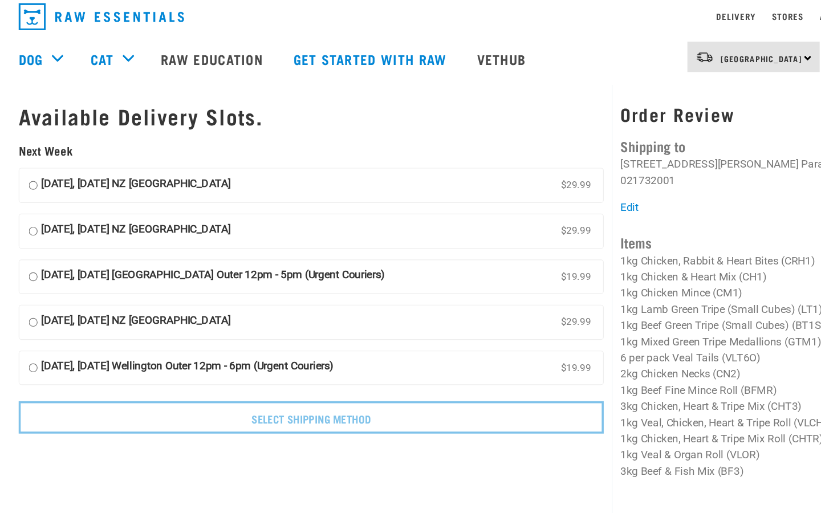
click at [49, 272] on input "[DATE], [DATE] [GEOGRAPHIC_DATA] Outer 12pm - 5pm (Urgent Couriers) $19.99" at bounding box center [48, 273] width 7 height 17
radio input "true"
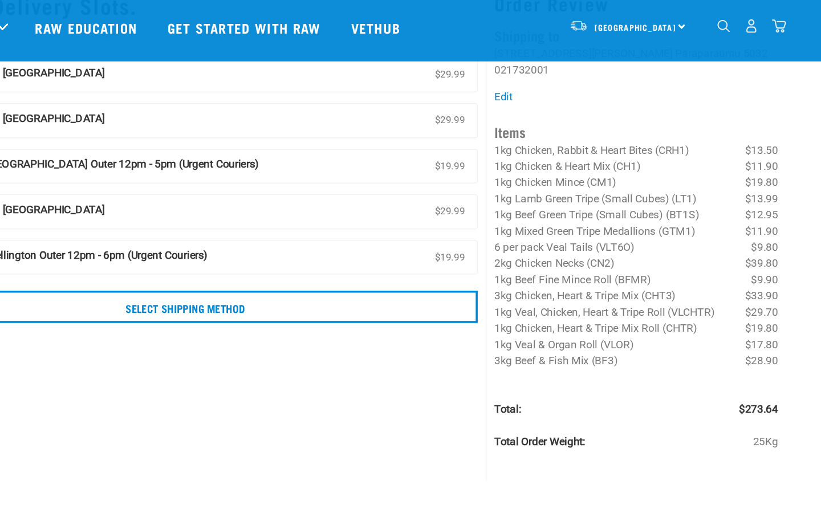
scroll to position [42, 0]
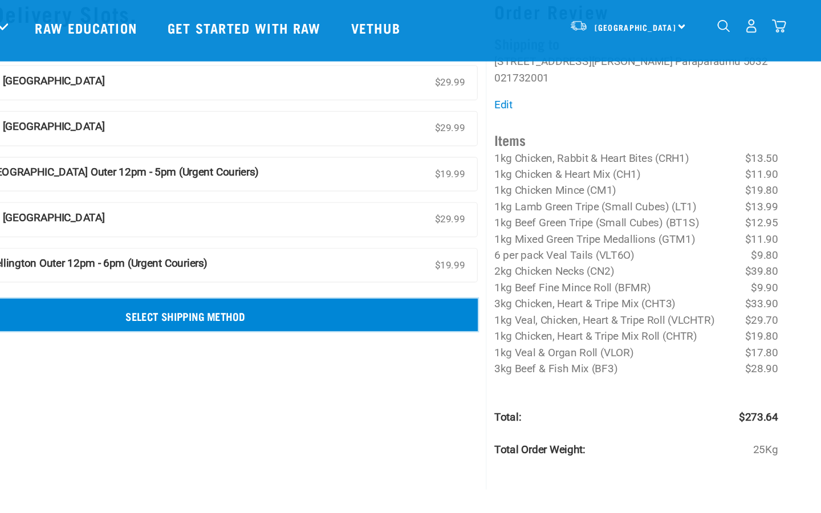
click at [283, 269] on input "Select Shipping Method" at bounding box center [283, 266] width 494 height 27
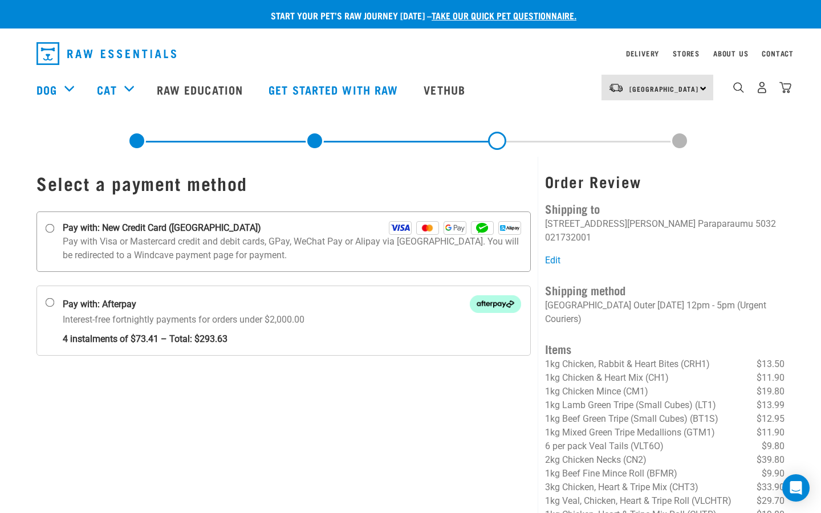
click at [51, 225] on input "Pay with: New Credit Card ([GEOGRAPHIC_DATA])" at bounding box center [50, 228] width 9 height 9
radio input "true"
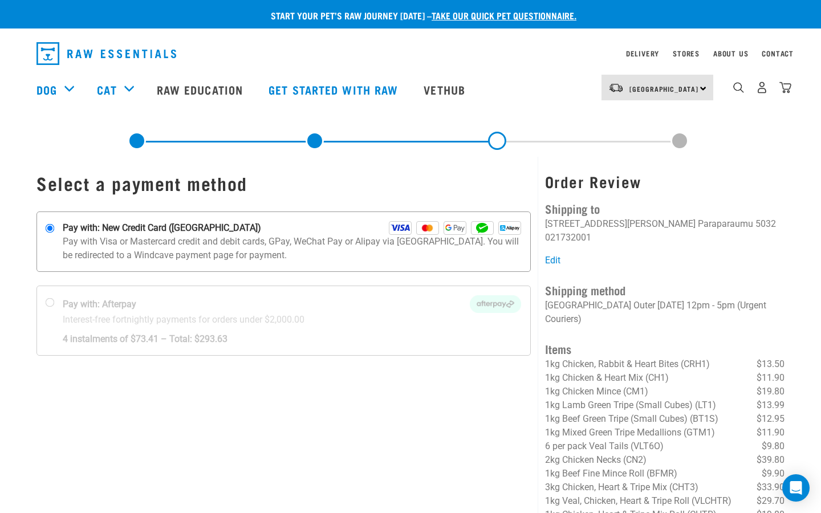
click at [397, 225] on img at bounding box center [400, 228] width 23 height 14
click at [55, 225] on input "Pay with: New Credit Card ([GEOGRAPHIC_DATA])" at bounding box center [50, 228] width 9 height 9
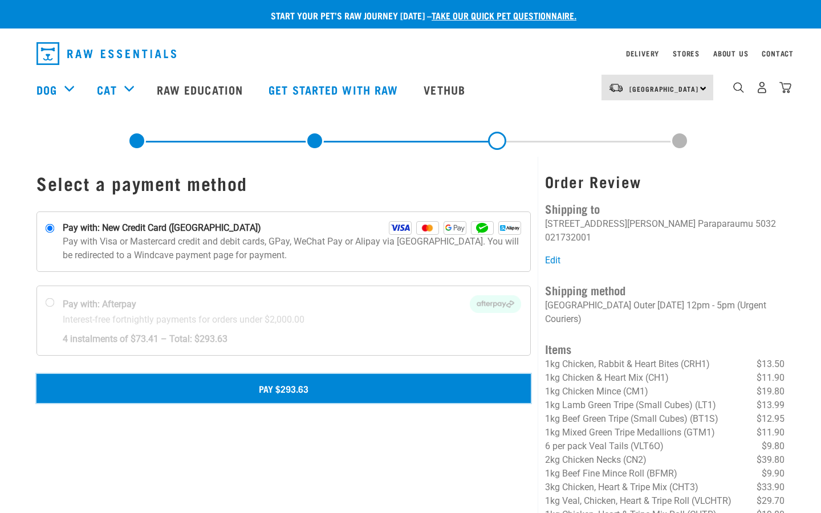
click at [287, 385] on button "Pay $293.63" at bounding box center [283, 388] width 494 height 29
